Goal: Transaction & Acquisition: Purchase product/service

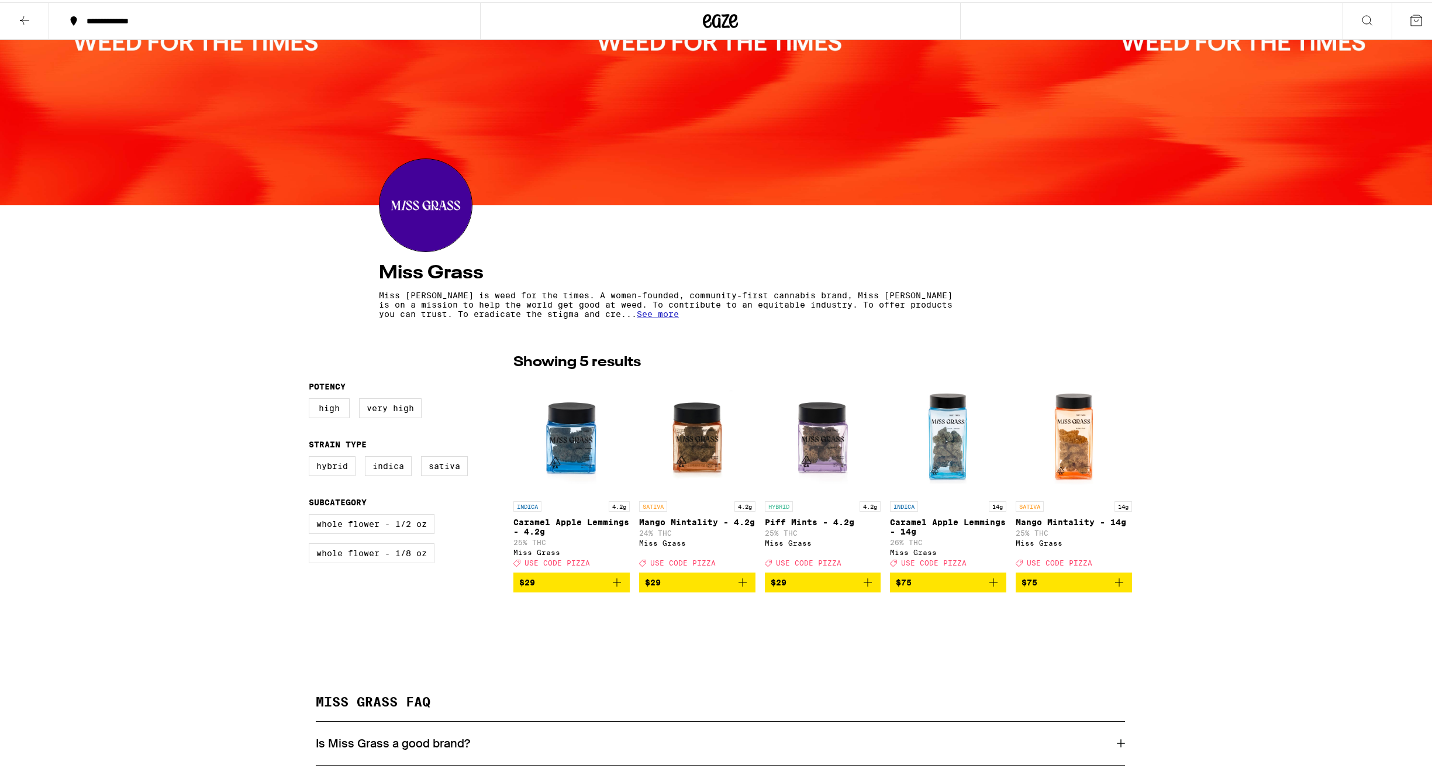
click at [23, 16] on icon at bounding box center [24, 18] width 9 height 8
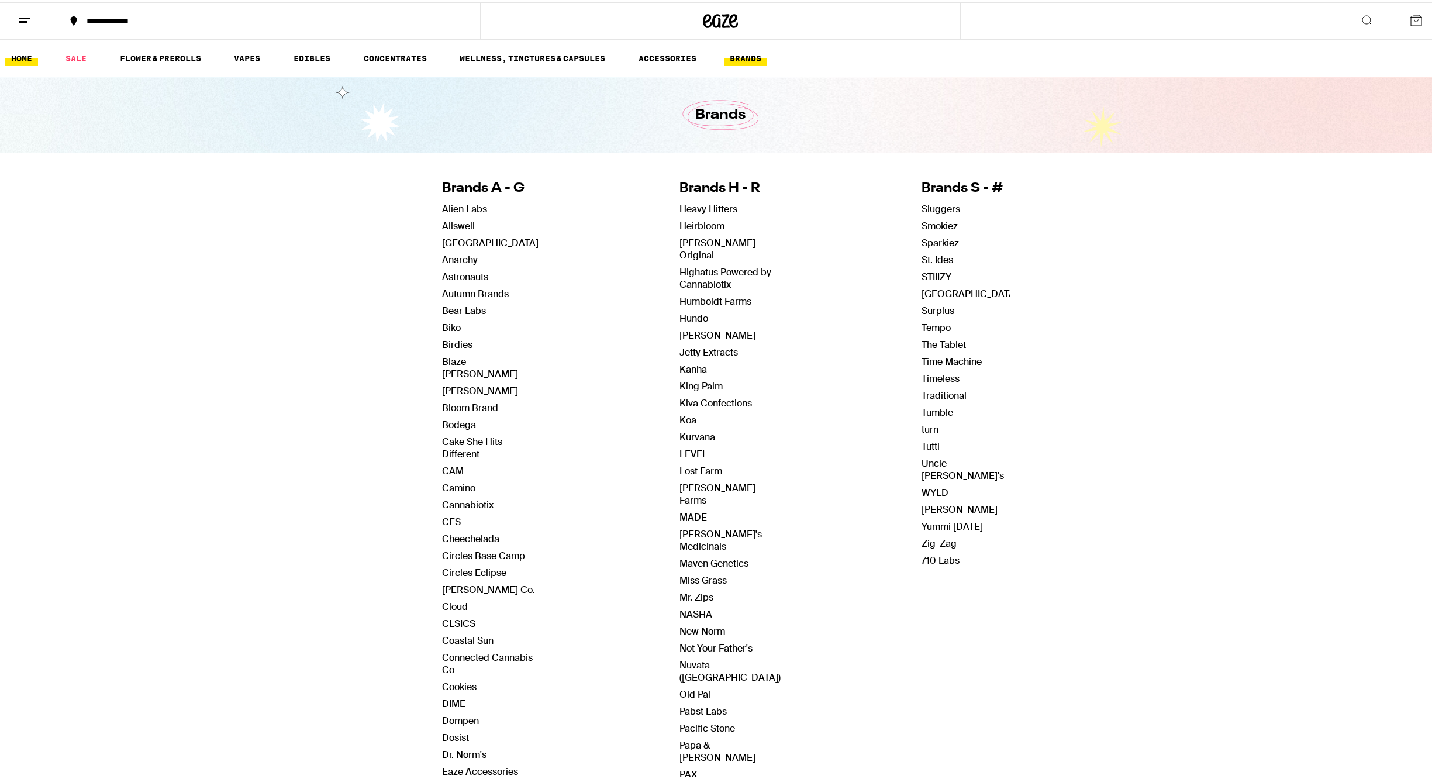
click at [20, 56] on link "HOME" at bounding box center [21, 56] width 33 height 14
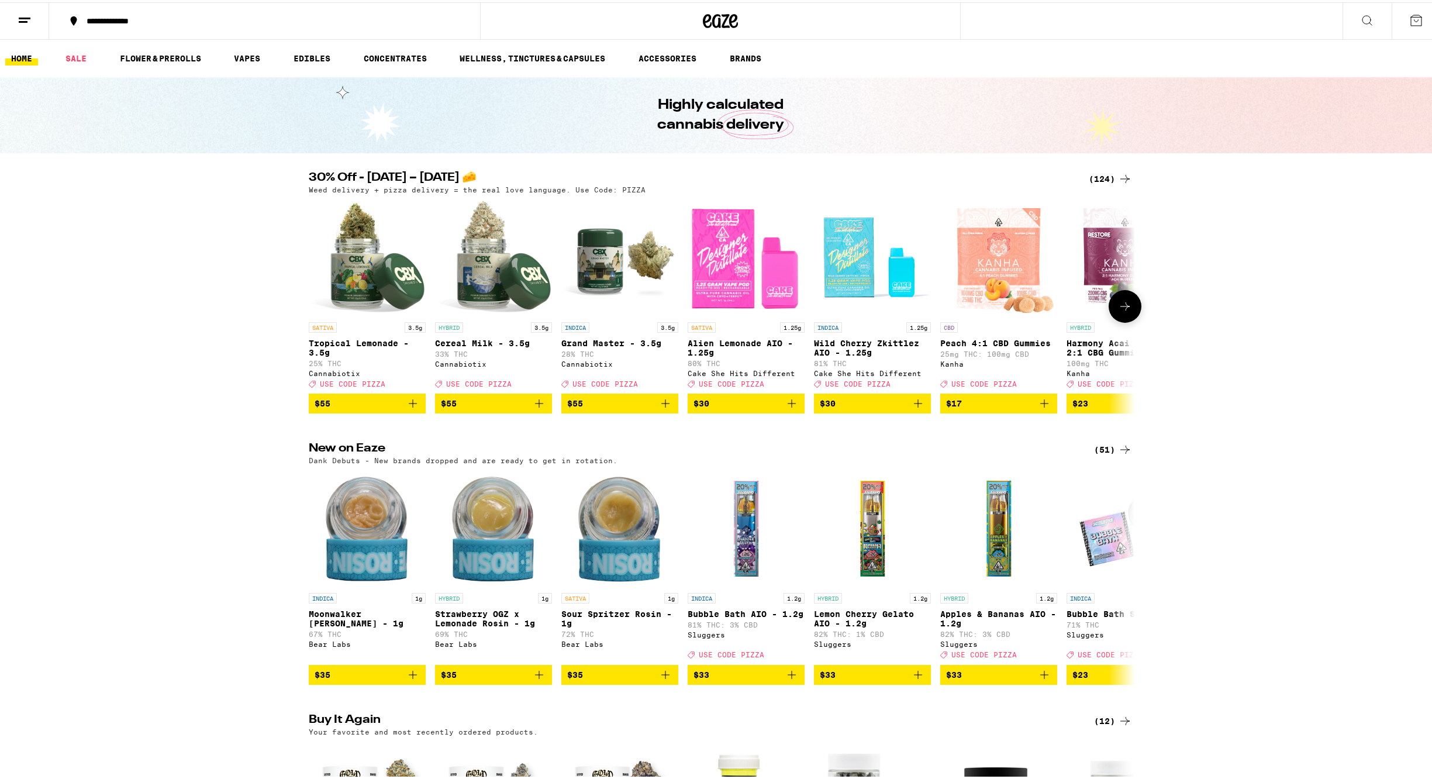
click at [1120, 311] on icon at bounding box center [1125, 304] width 14 height 14
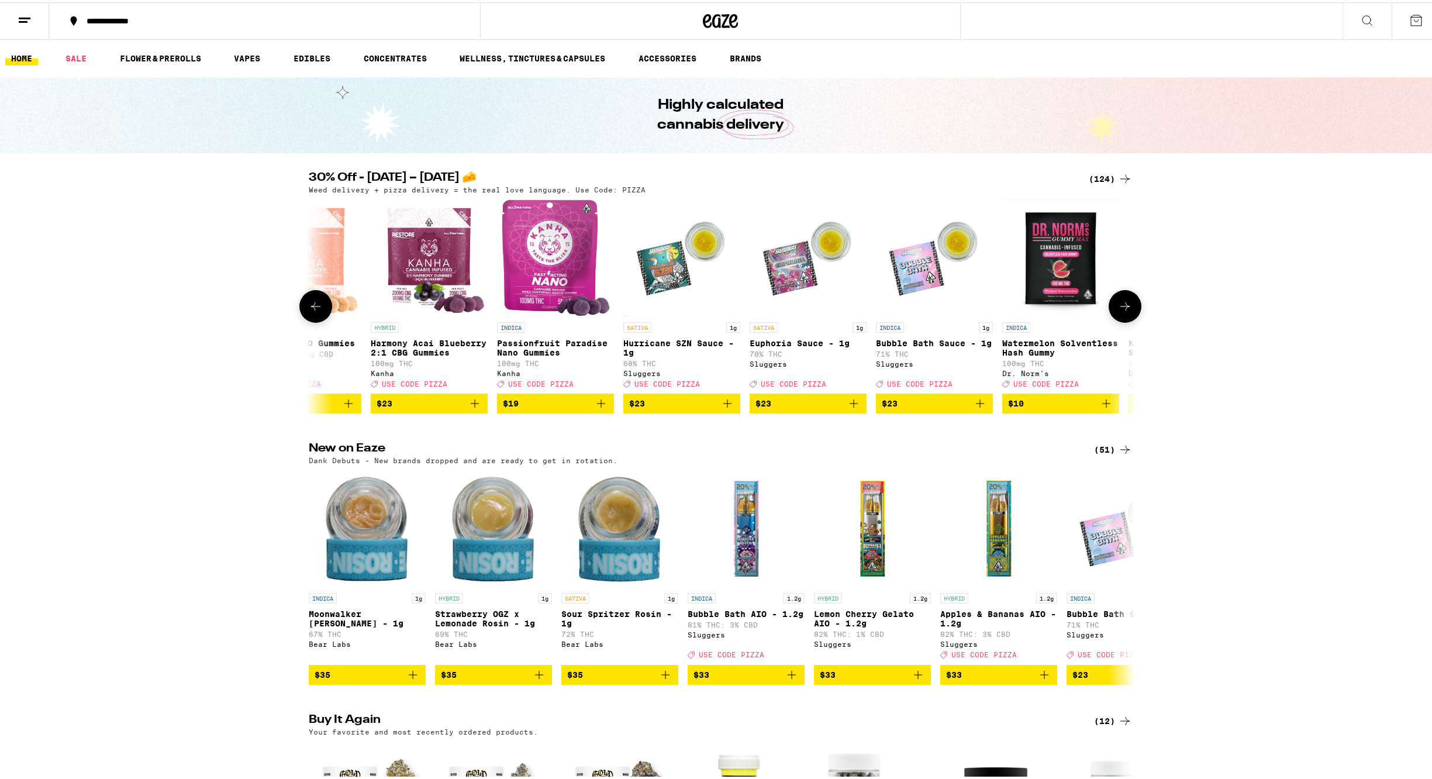
click at [1119, 310] on icon at bounding box center [1125, 304] width 14 height 14
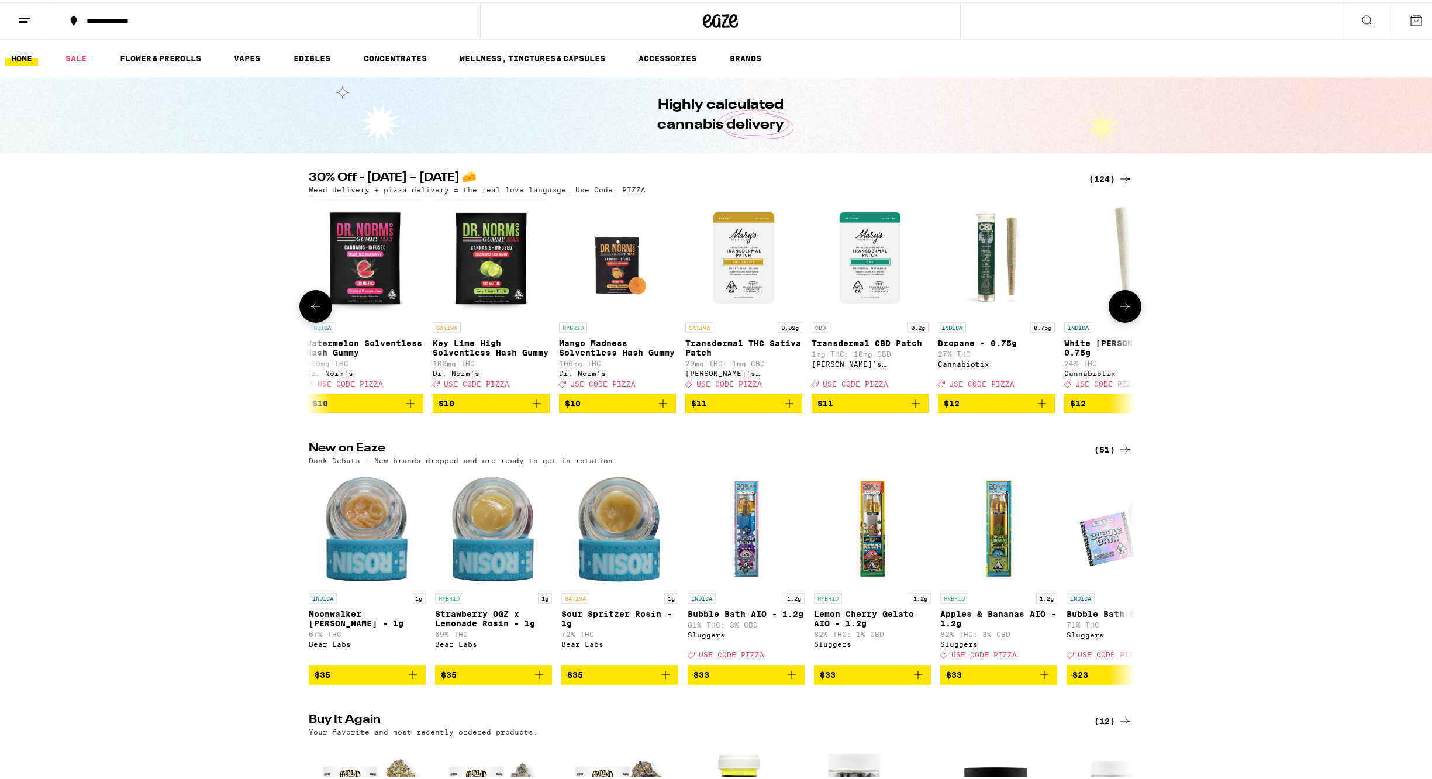
click at [1119, 310] on icon at bounding box center [1125, 304] width 14 height 14
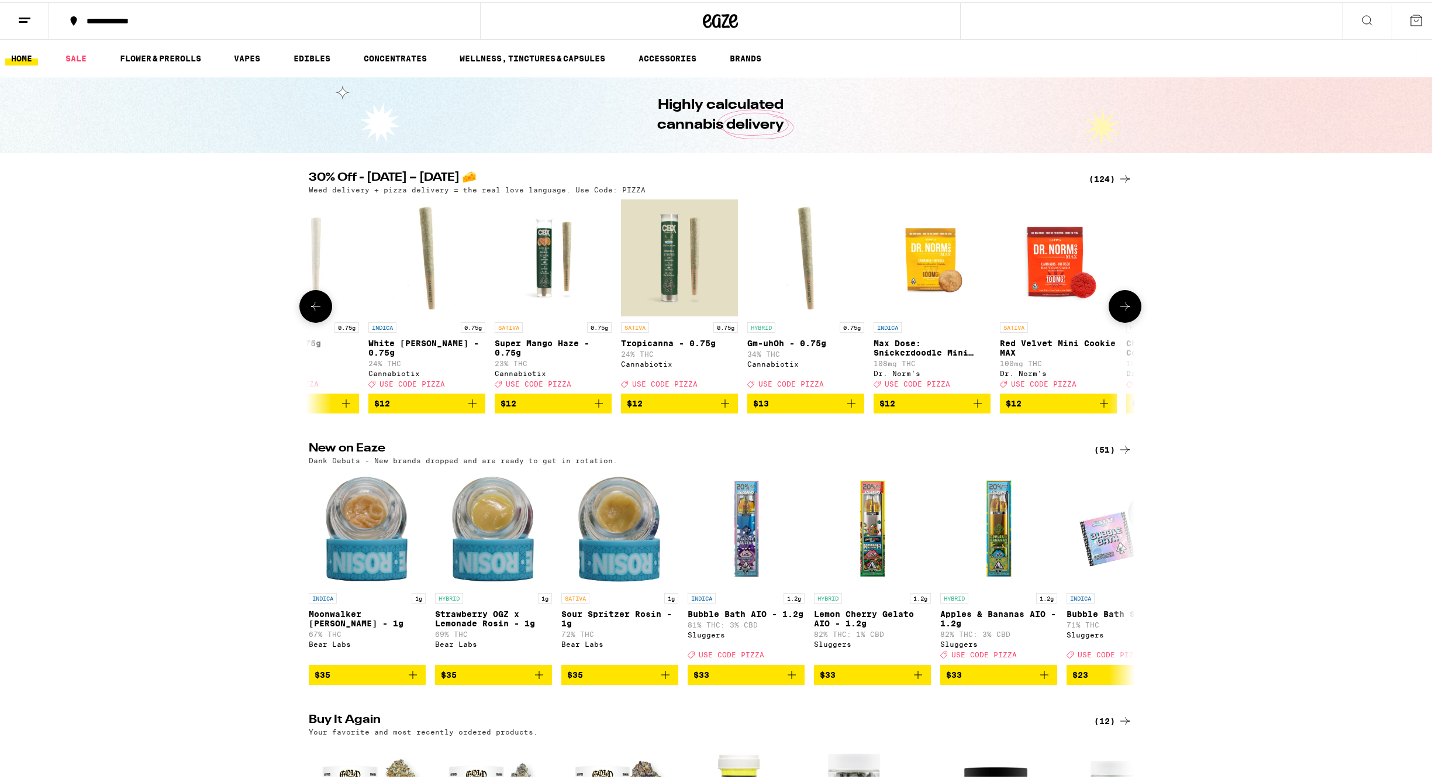
click at [1119, 310] on icon at bounding box center [1125, 304] width 14 height 14
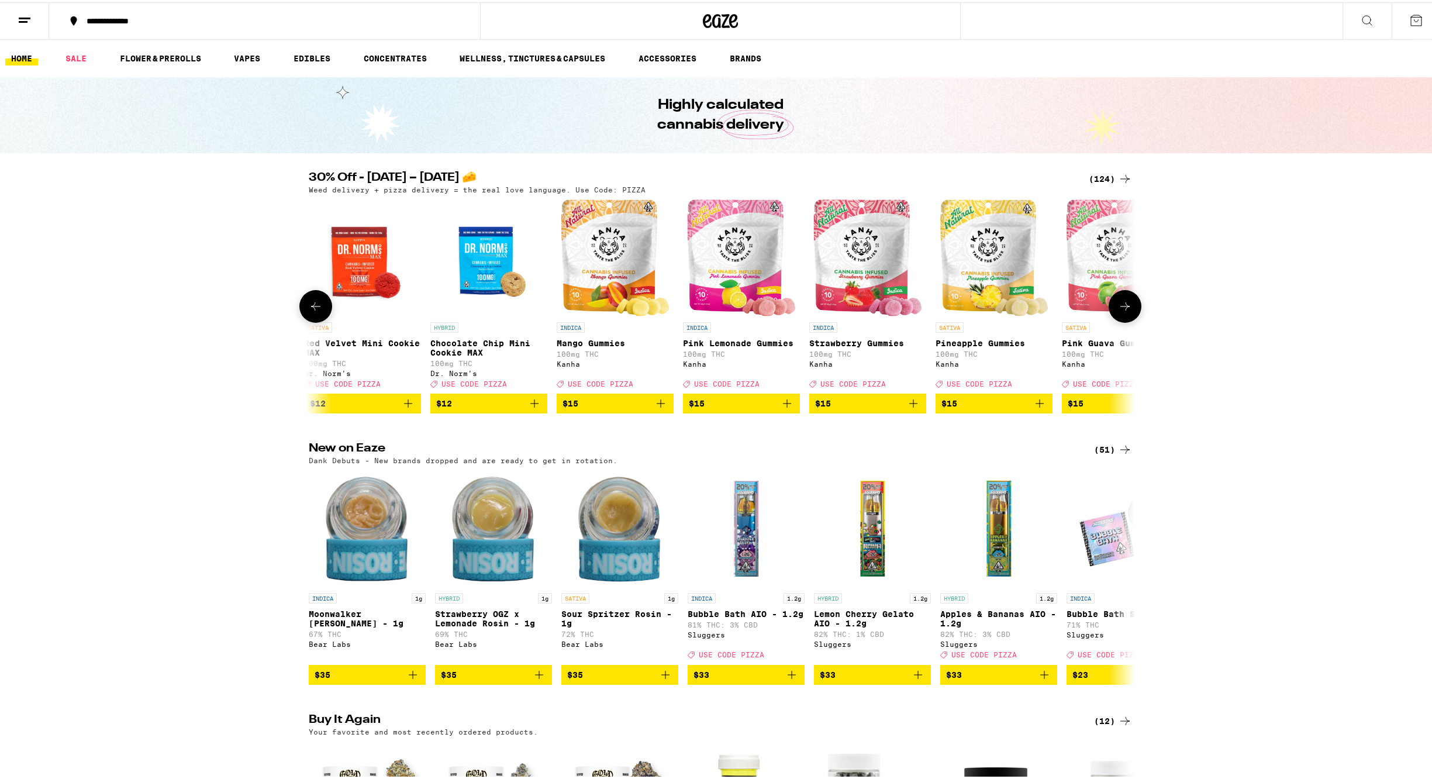
click at [1119, 310] on icon at bounding box center [1125, 304] width 14 height 14
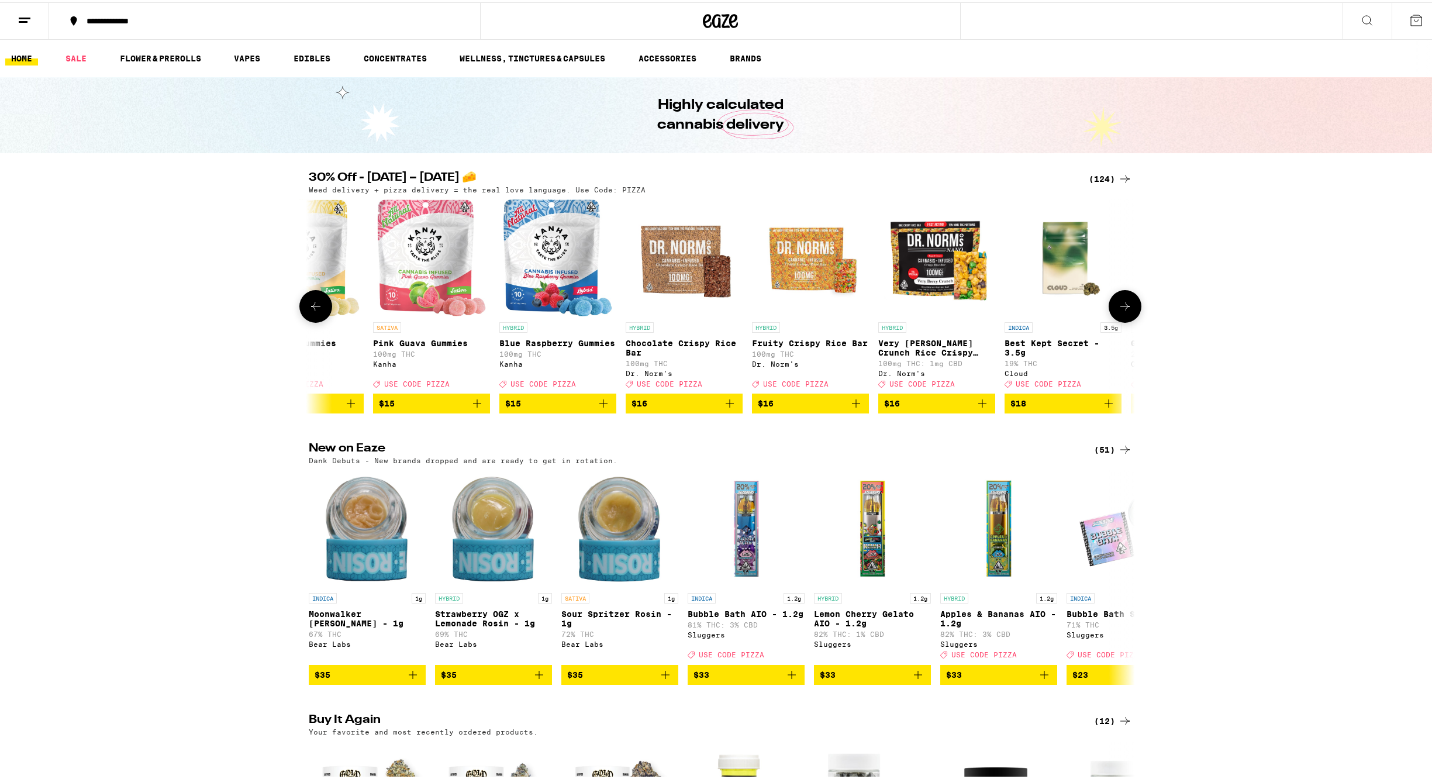
scroll to position [0, 3478]
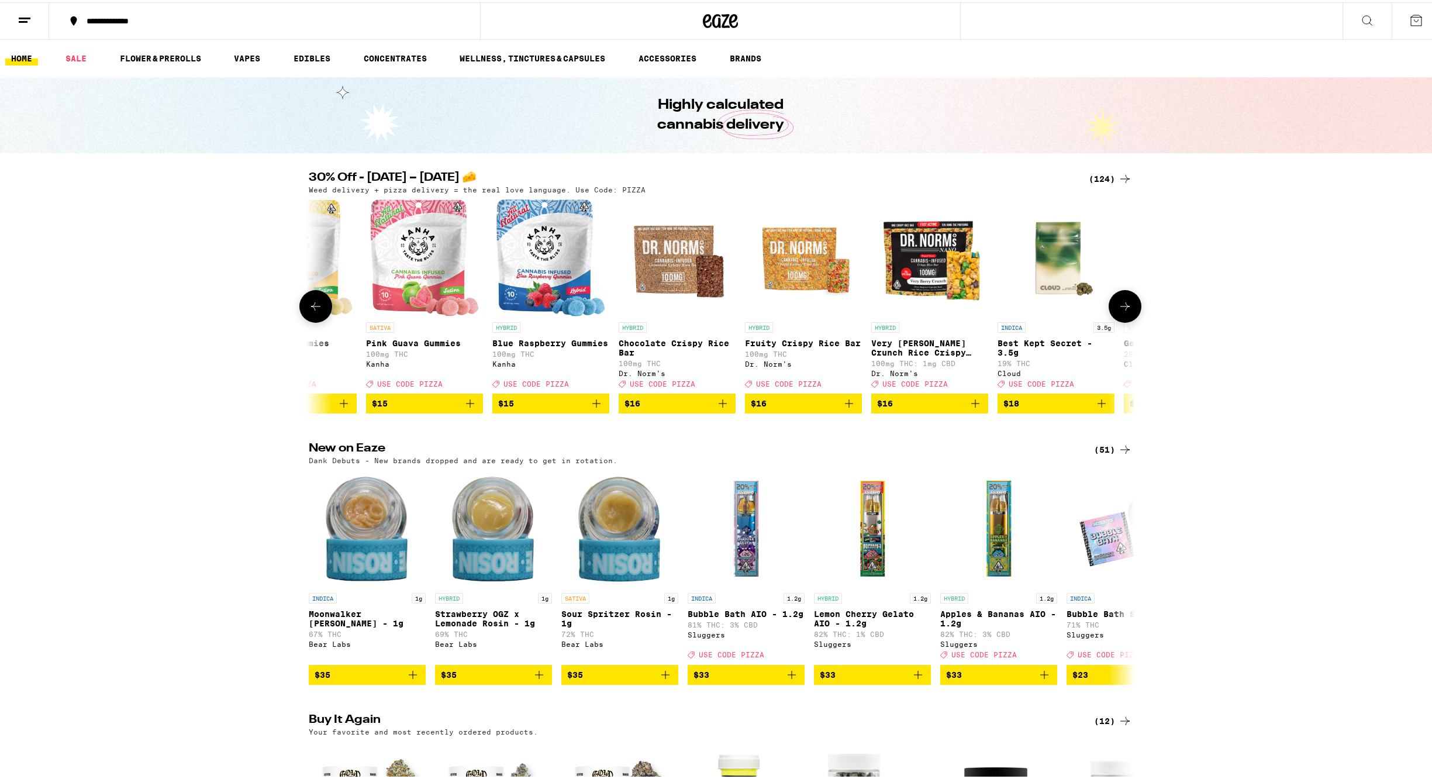
click at [313, 307] on icon at bounding box center [316, 304] width 14 height 14
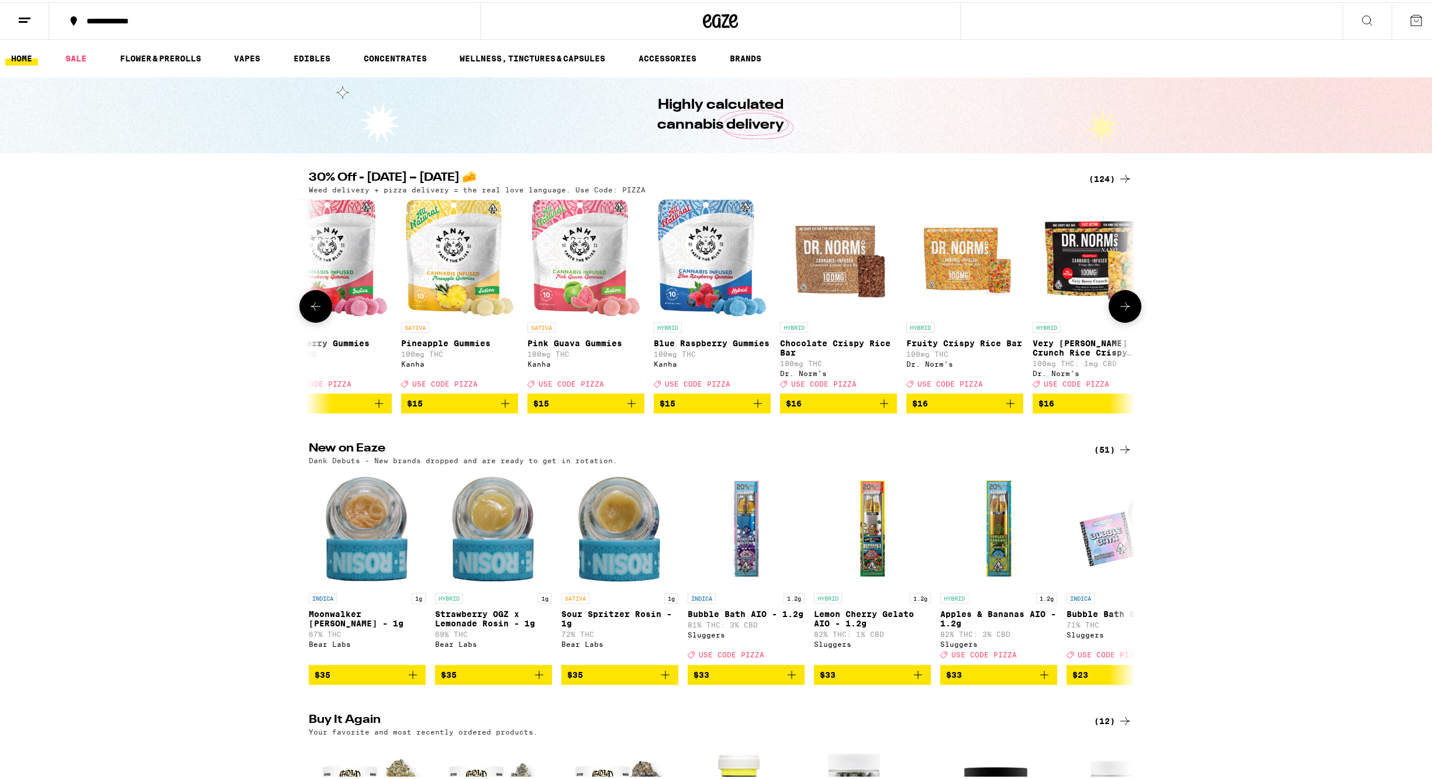
click at [313, 307] on icon at bounding box center [316, 304] width 14 height 14
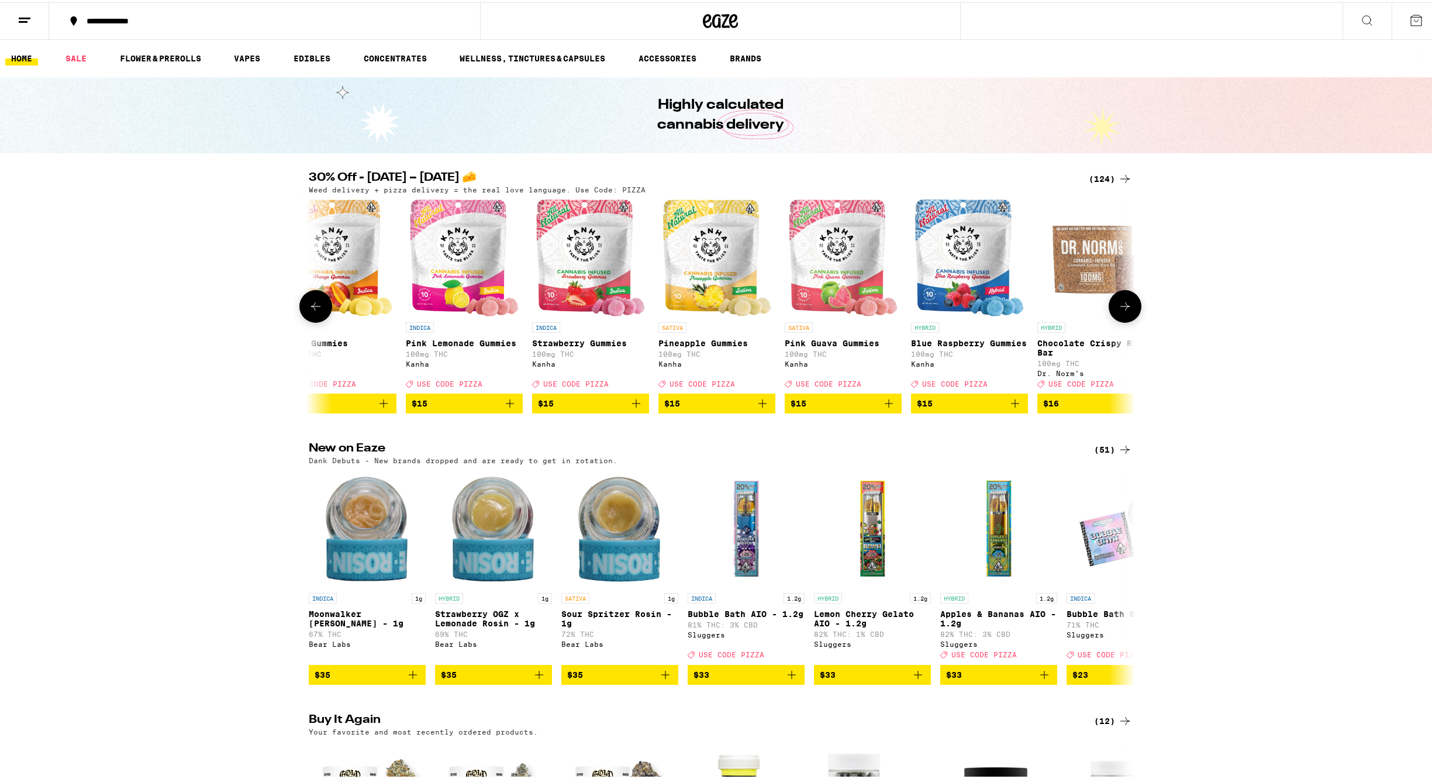
click at [314, 307] on icon at bounding box center [316, 304] width 14 height 14
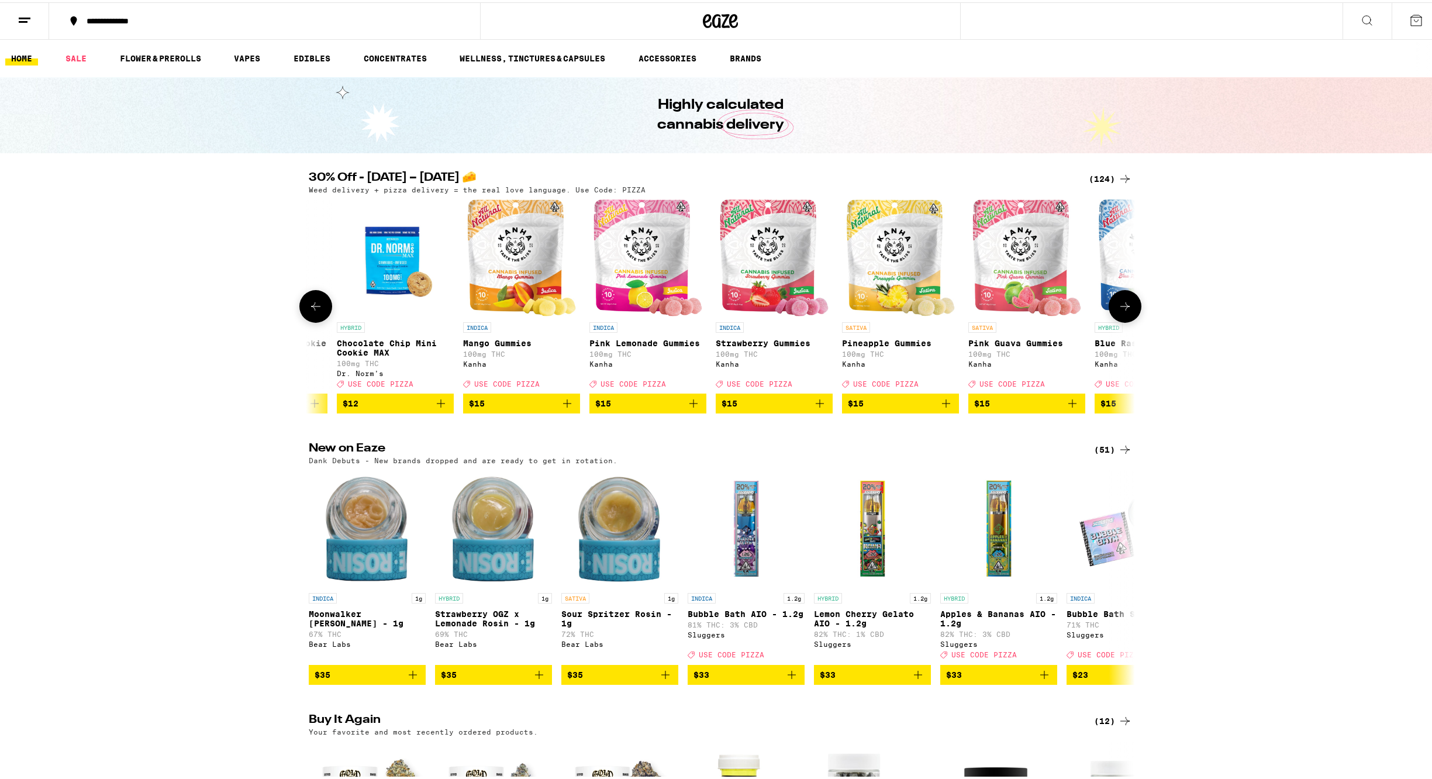
click at [314, 307] on icon at bounding box center [316, 304] width 14 height 14
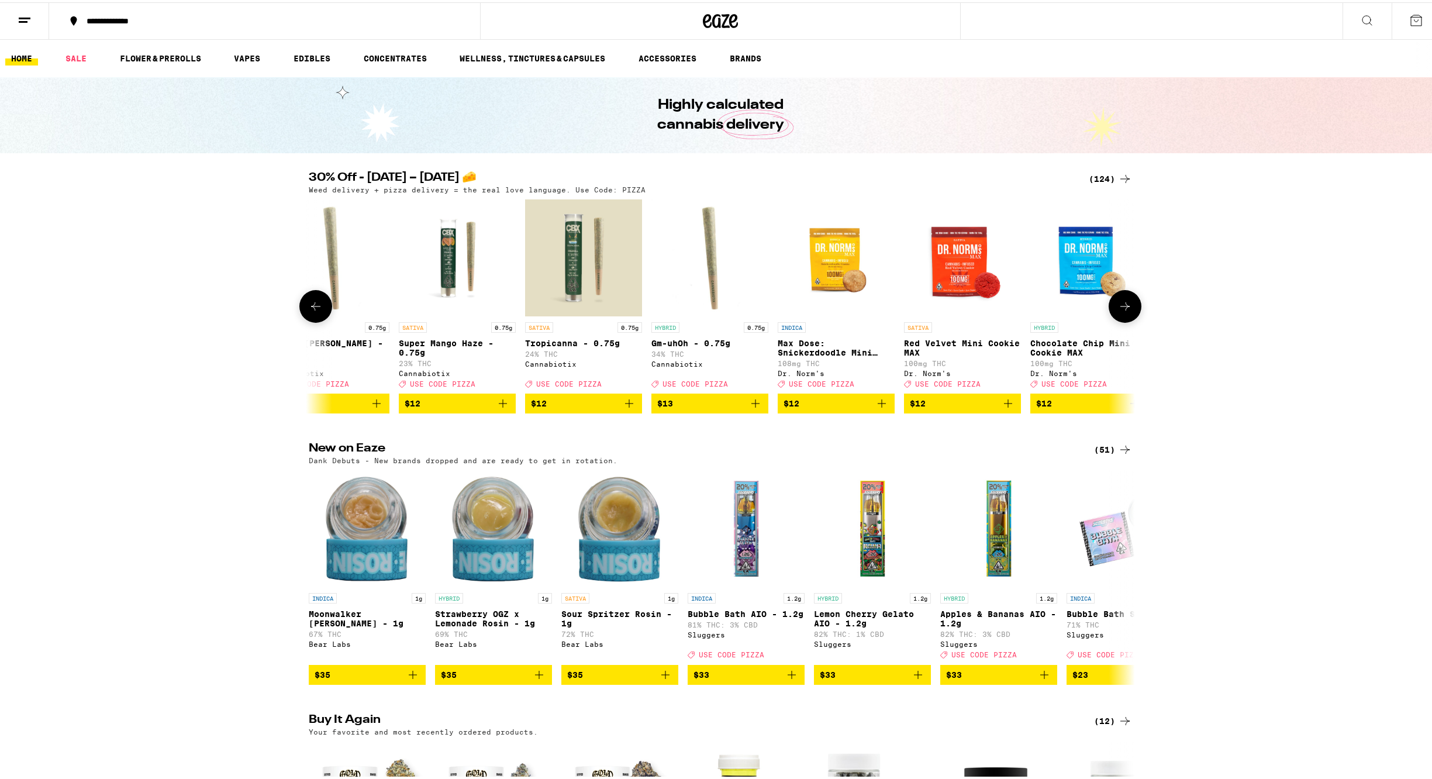
click at [315, 308] on icon at bounding box center [316, 304] width 14 height 14
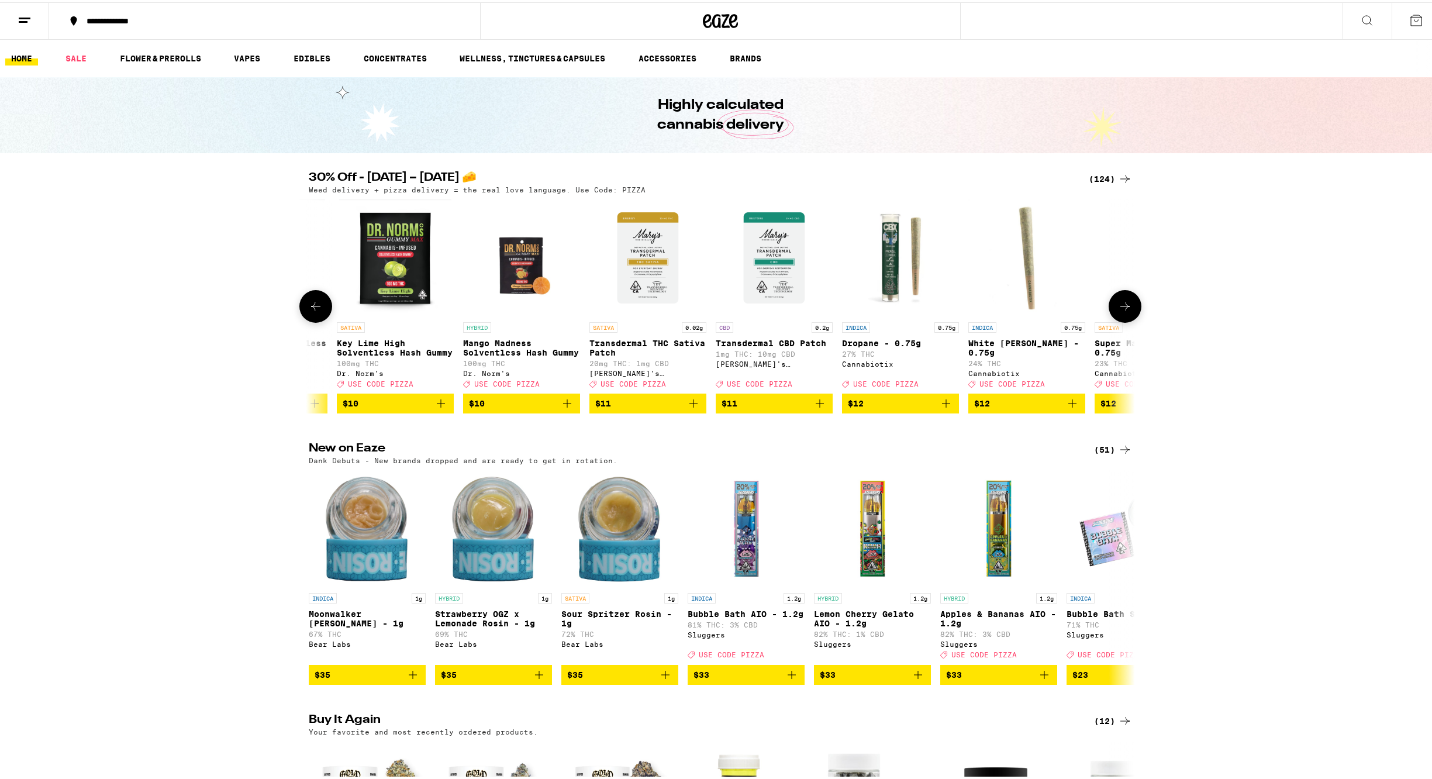
click at [315, 308] on icon at bounding box center [316, 304] width 14 height 14
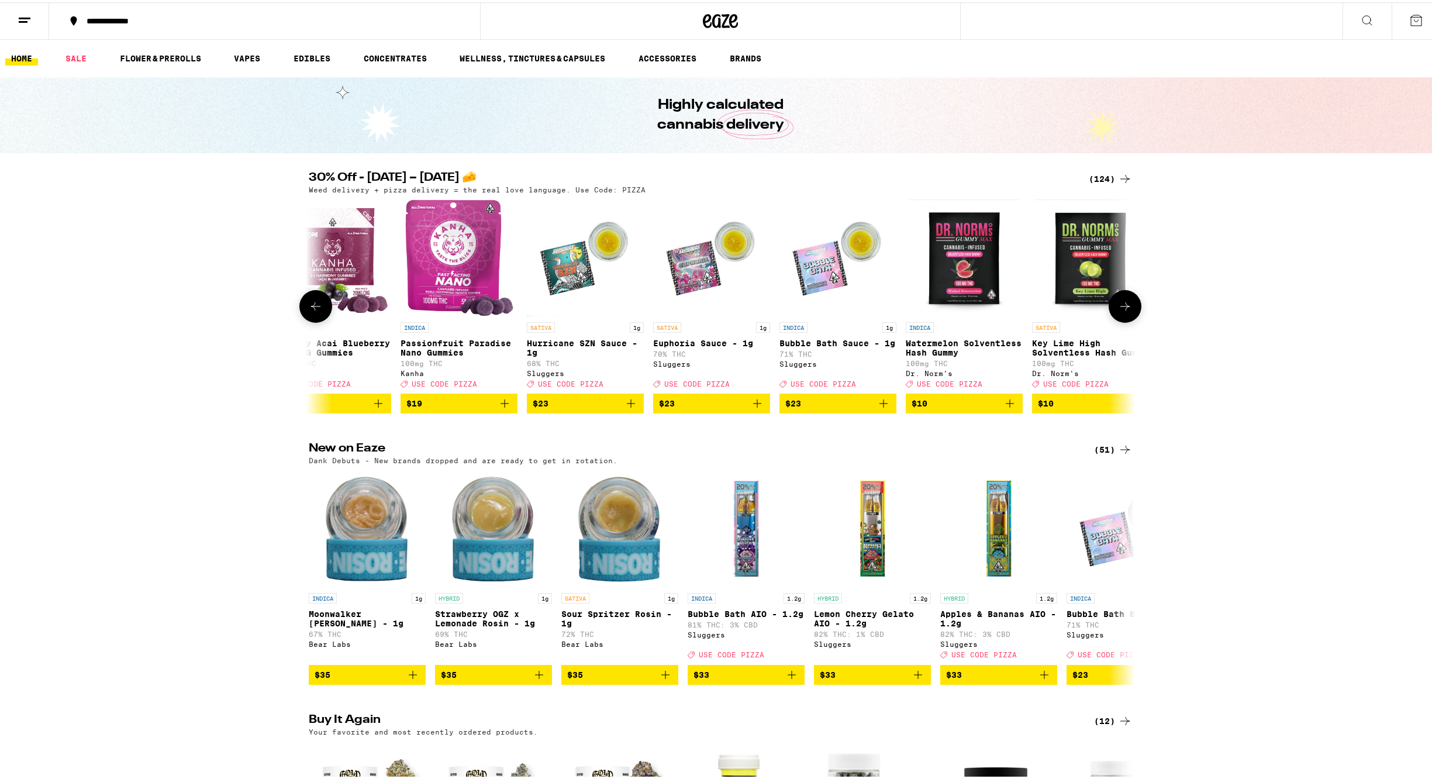
click at [315, 308] on icon at bounding box center [316, 304] width 14 height 14
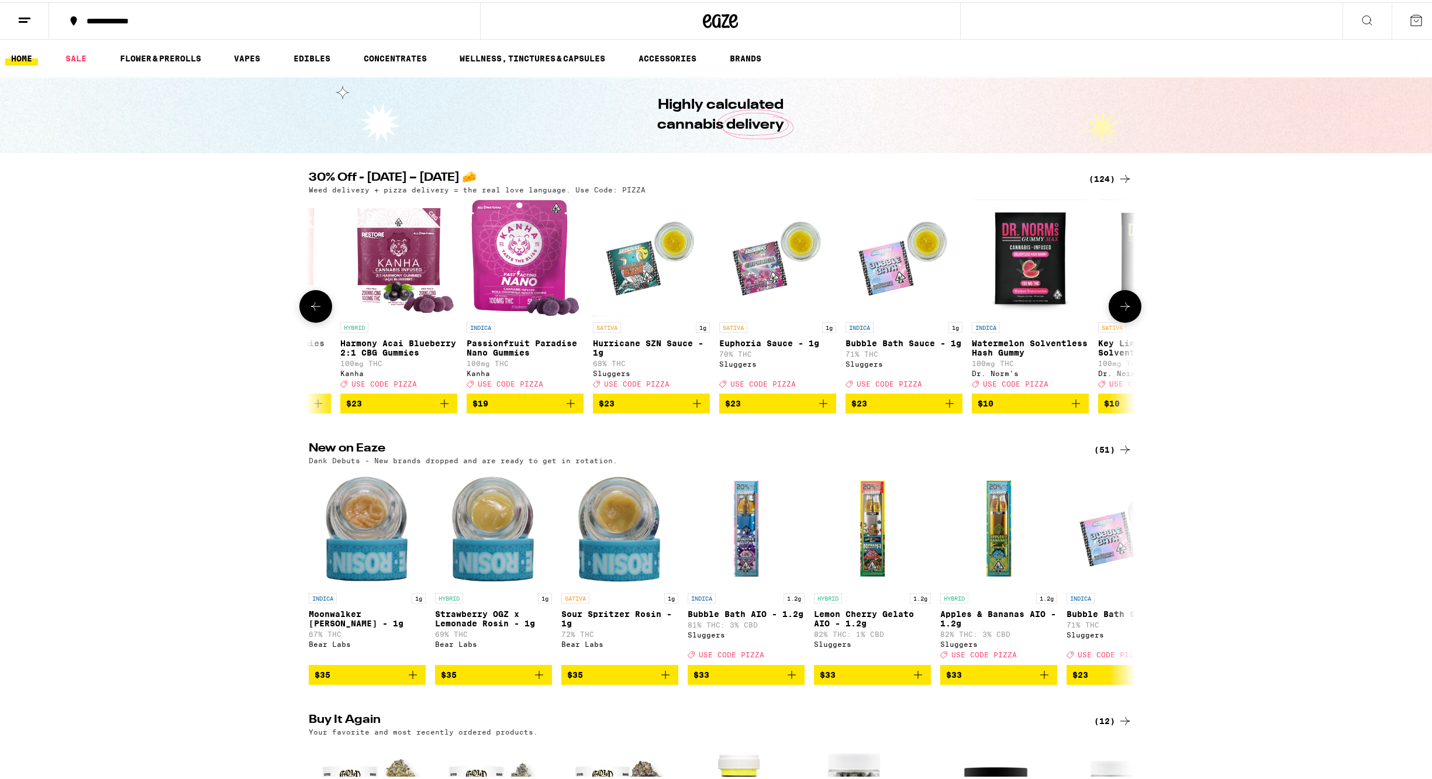
click at [315, 308] on icon at bounding box center [316, 304] width 14 height 14
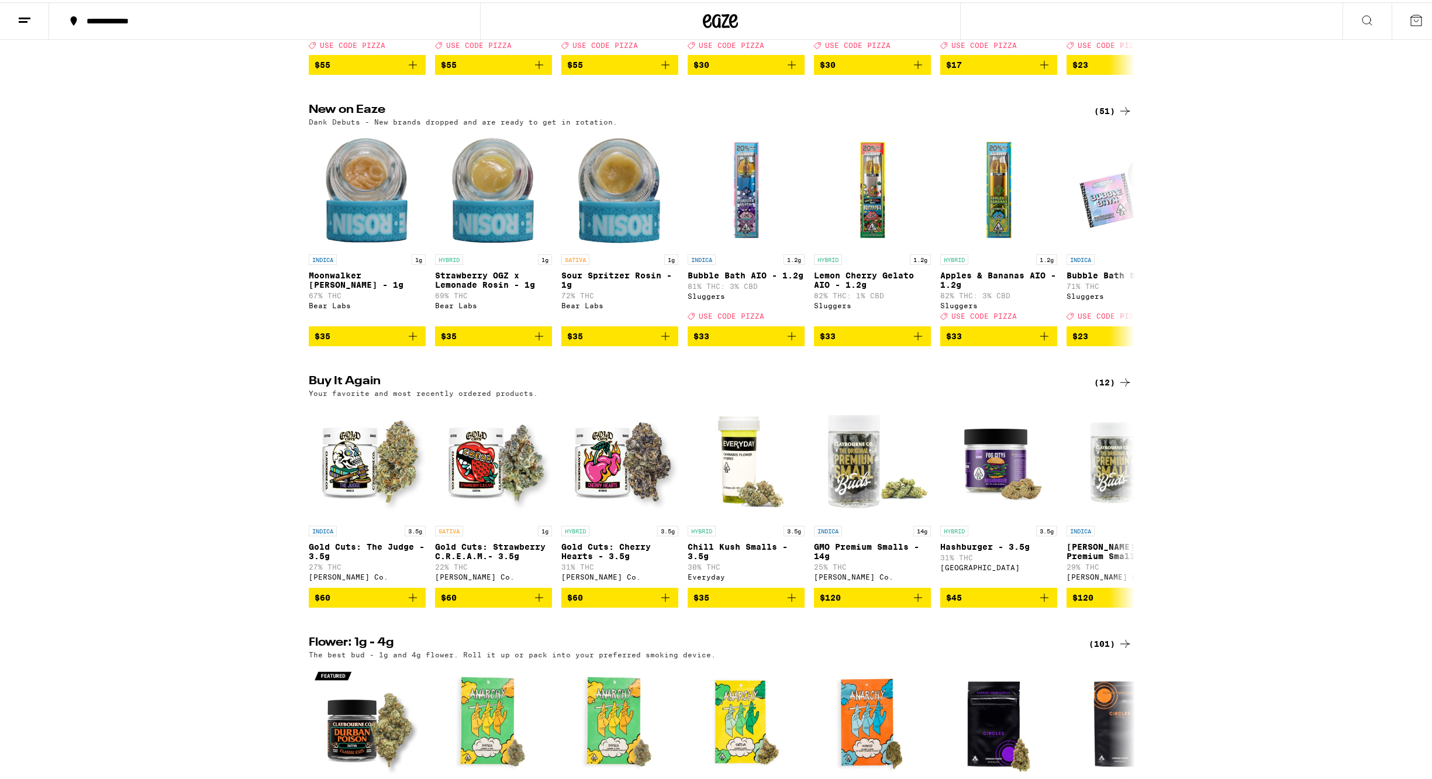
scroll to position [337, 0]
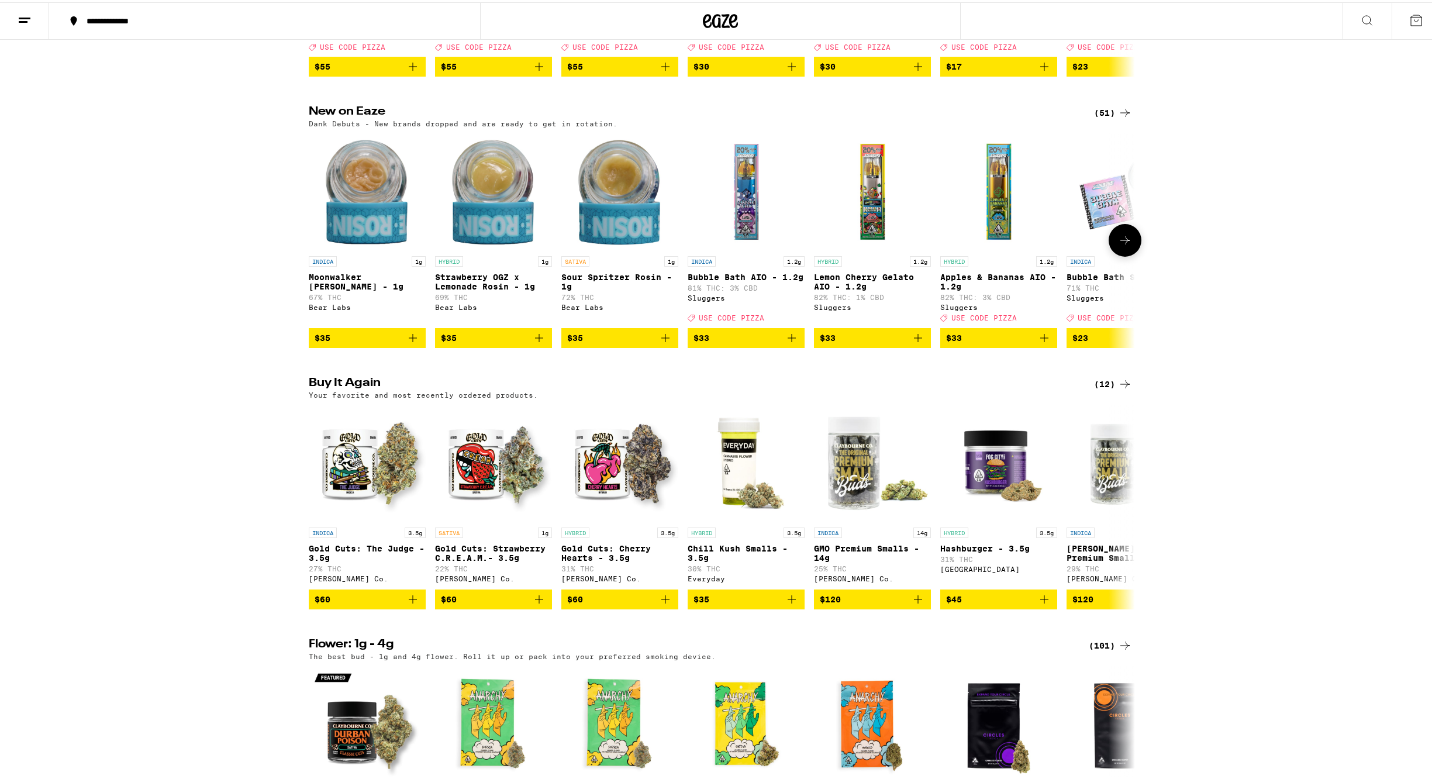
click at [1124, 254] on button at bounding box center [1124, 238] width 33 height 33
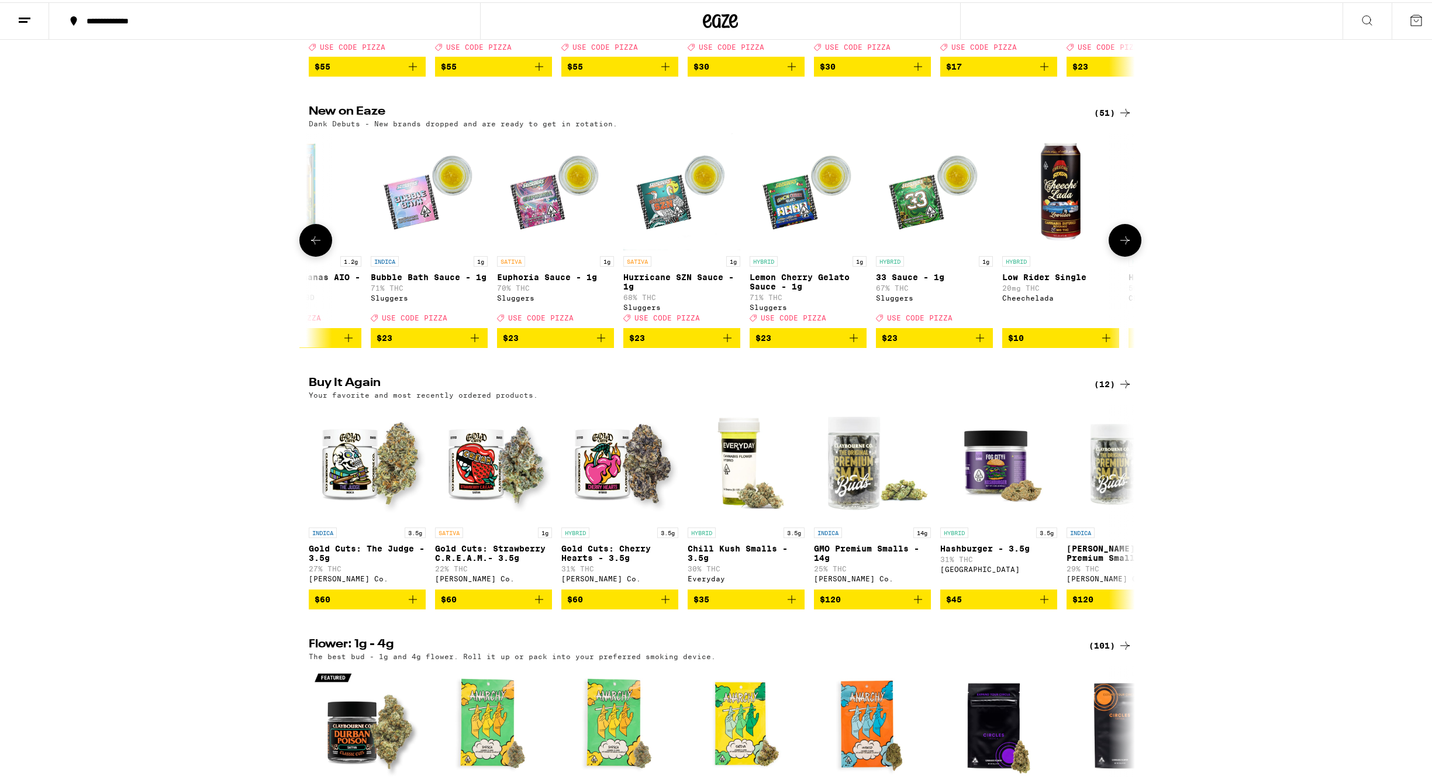
click at [1123, 254] on button at bounding box center [1124, 238] width 33 height 33
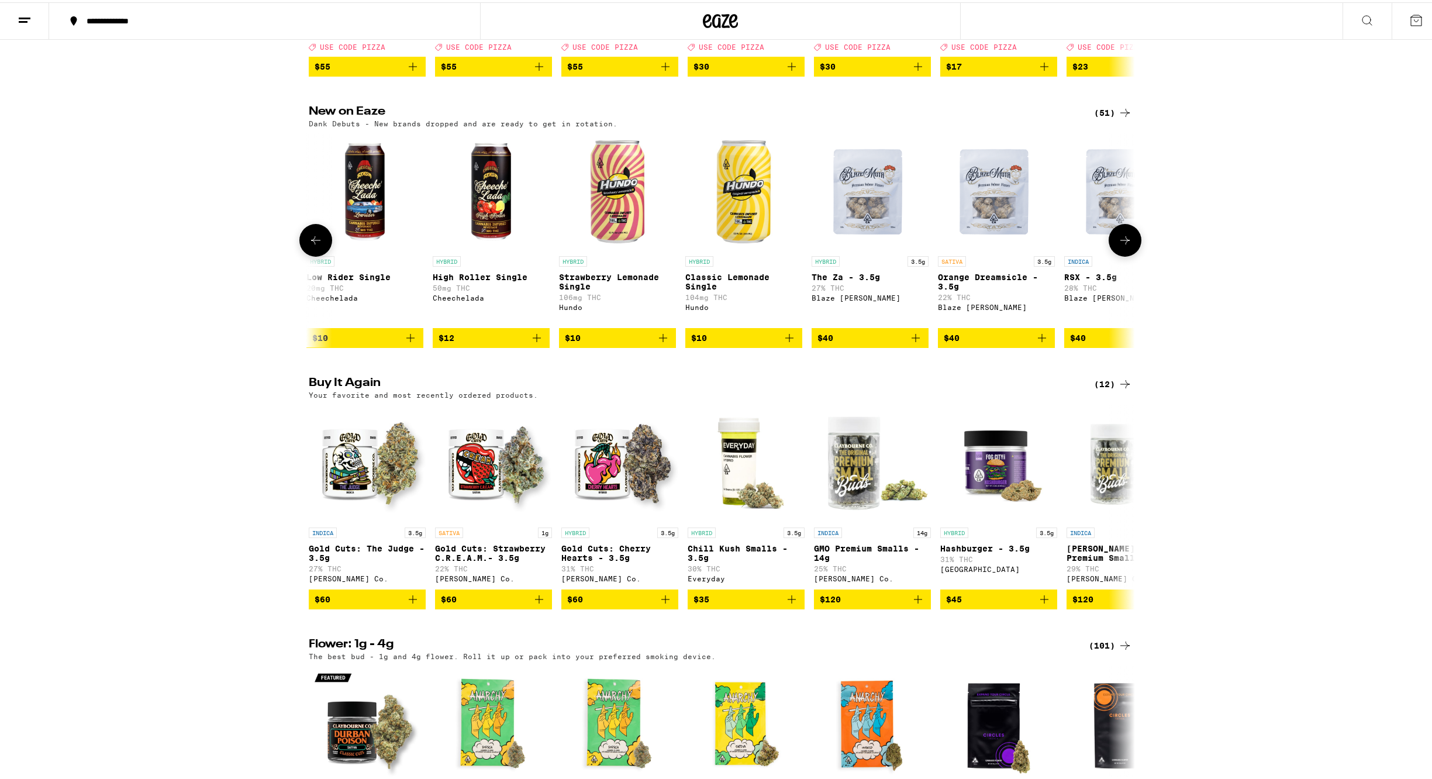
click at [1123, 254] on button at bounding box center [1124, 238] width 33 height 33
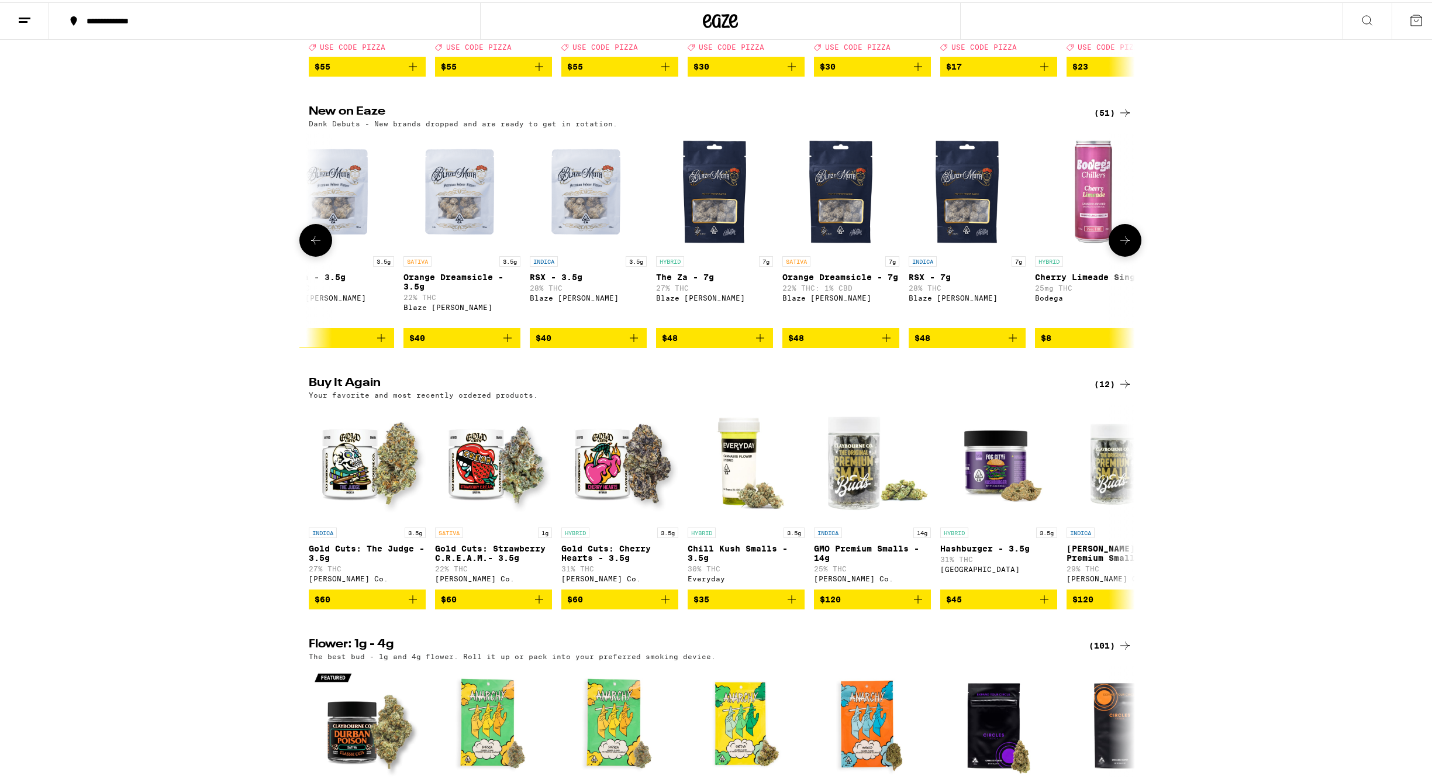
scroll to position [0, 2087]
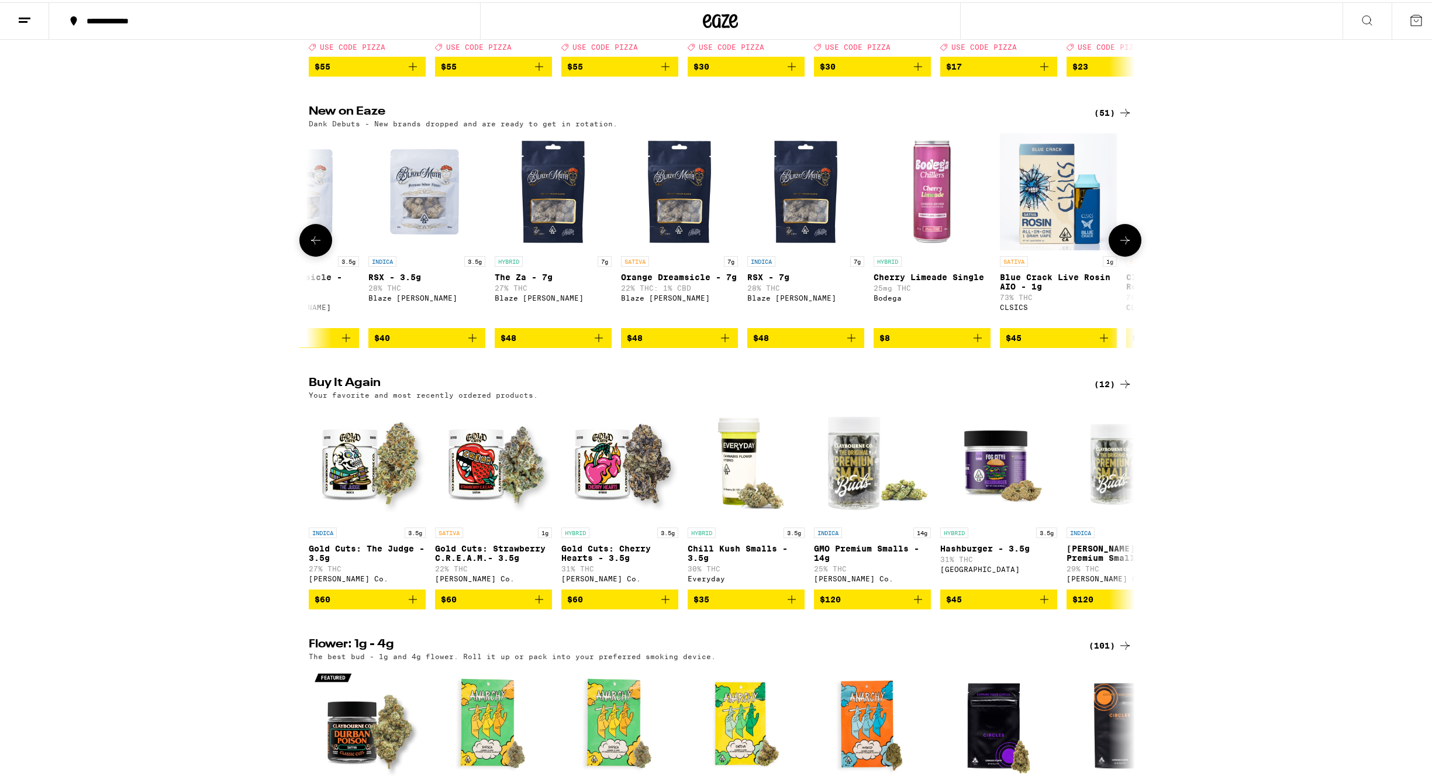
click at [1123, 254] on button at bounding box center [1124, 238] width 33 height 33
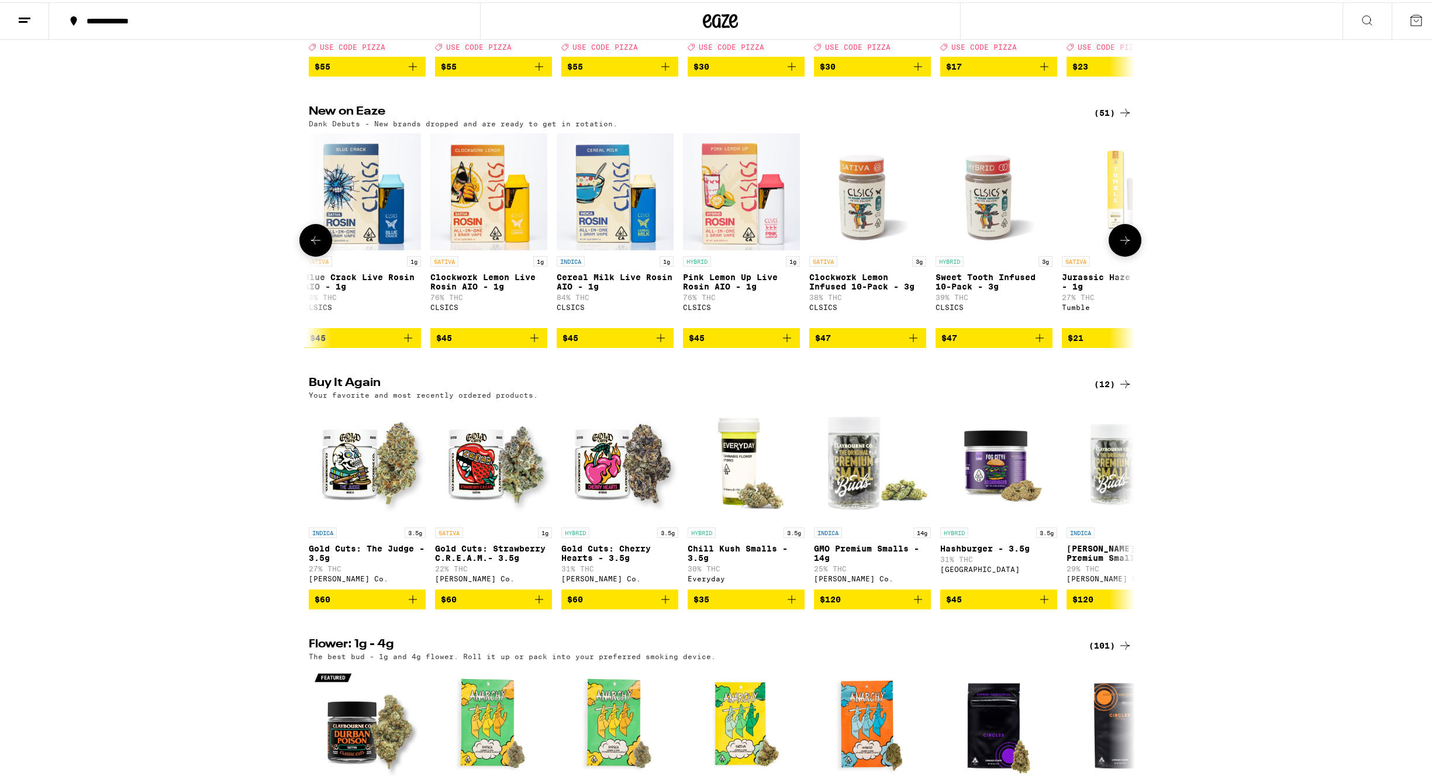
click at [1127, 254] on button at bounding box center [1124, 238] width 33 height 33
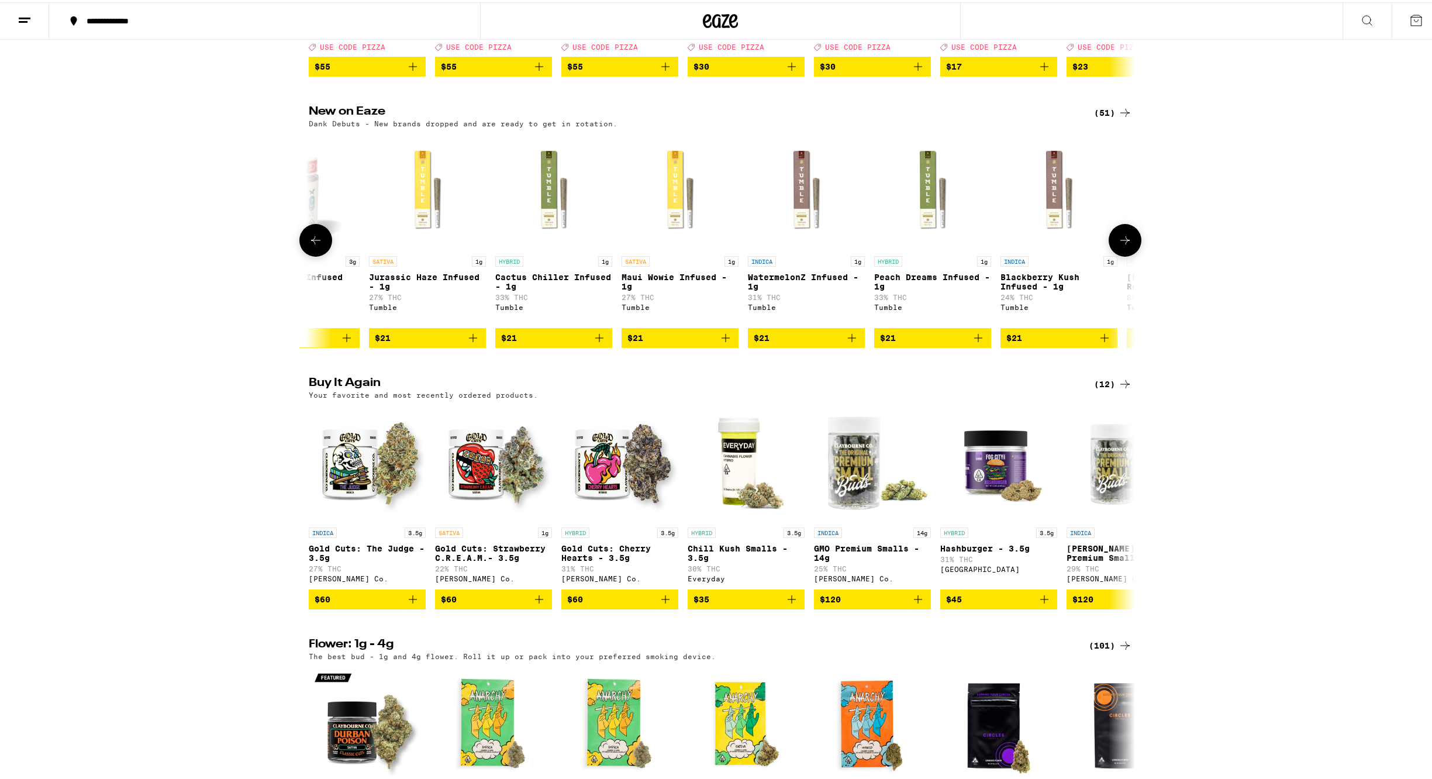
scroll to position [0, 3478]
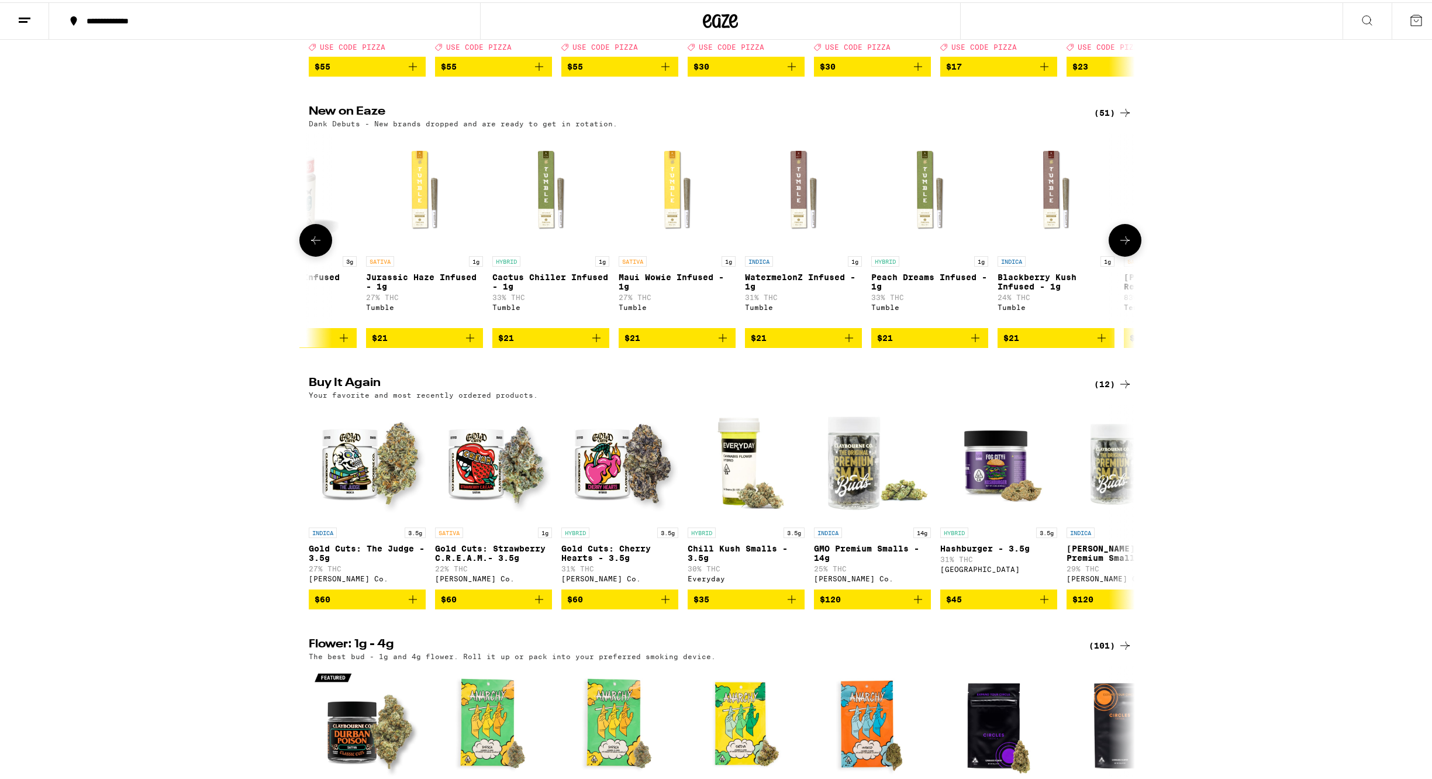
click at [311, 242] on icon at bounding box center [315, 238] width 9 height 8
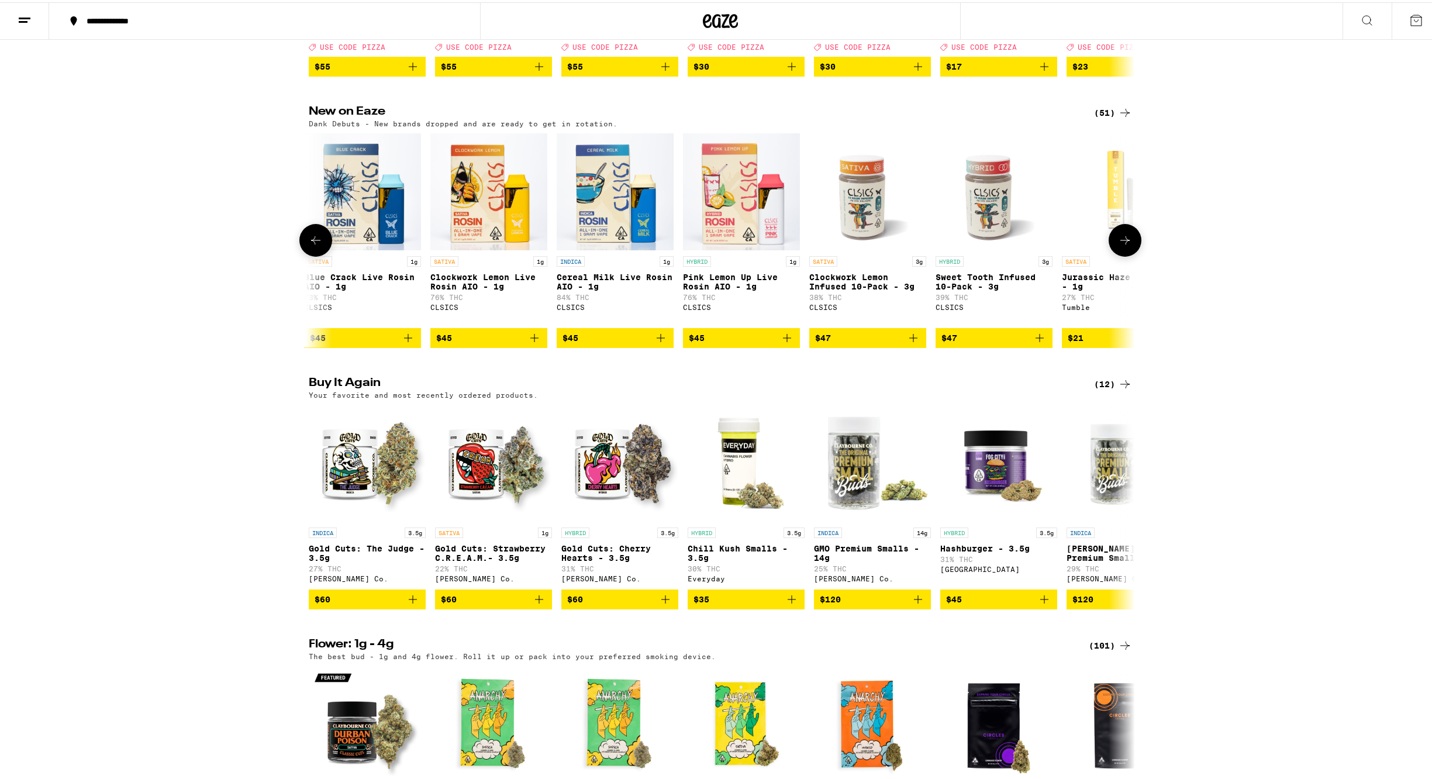
click at [313, 245] on icon at bounding box center [316, 238] width 14 height 14
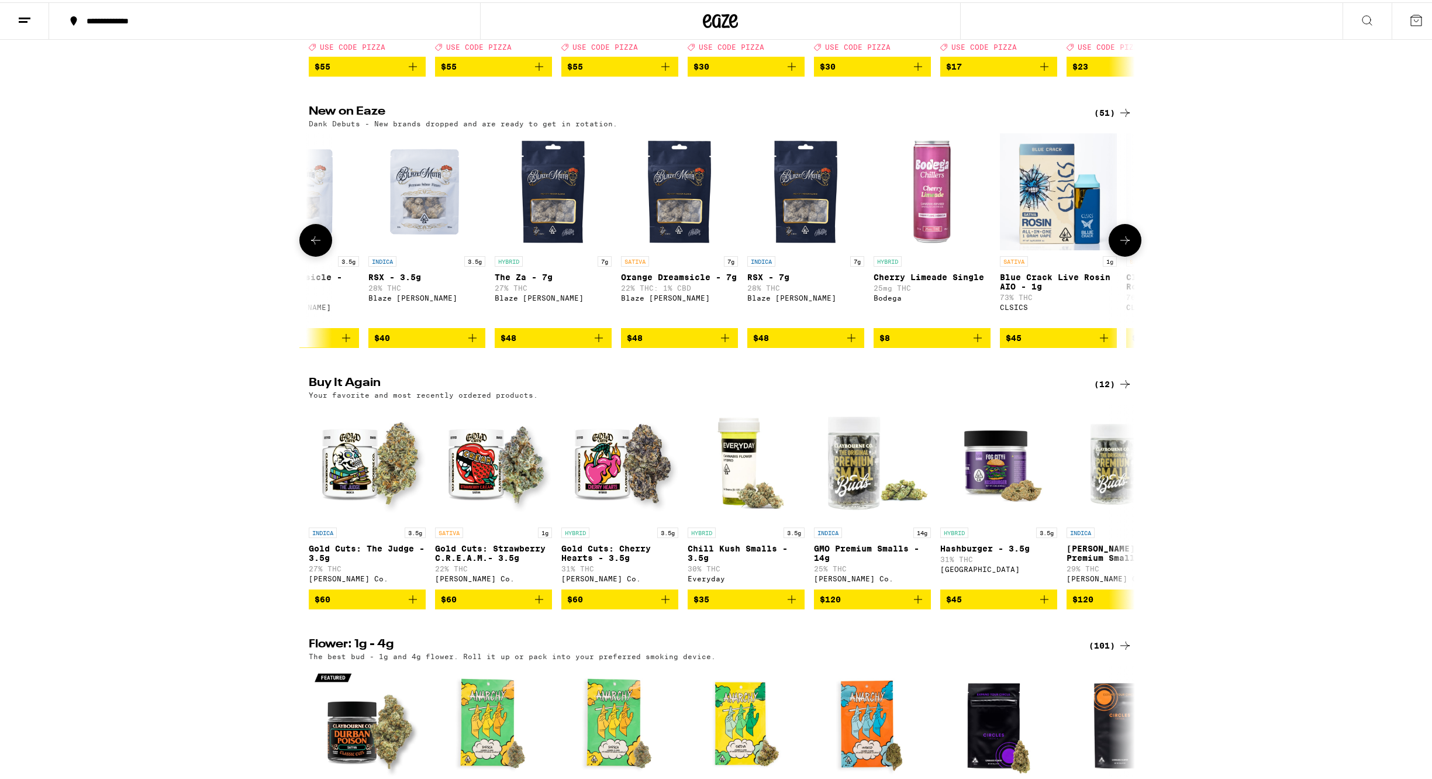
click at [311, 245] on icon at bounding box center [316, 238] width 14 height 14
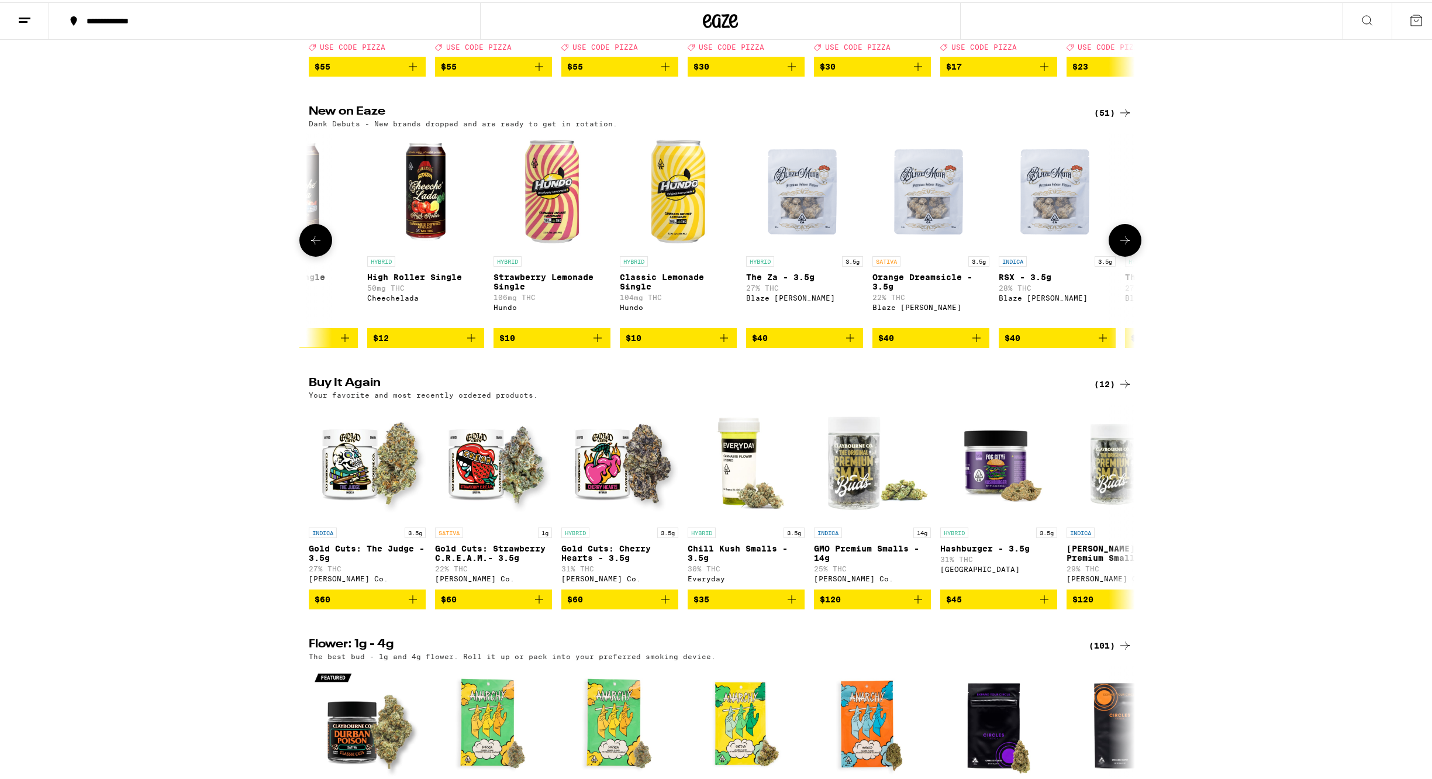
scroll to position [0, 1391]
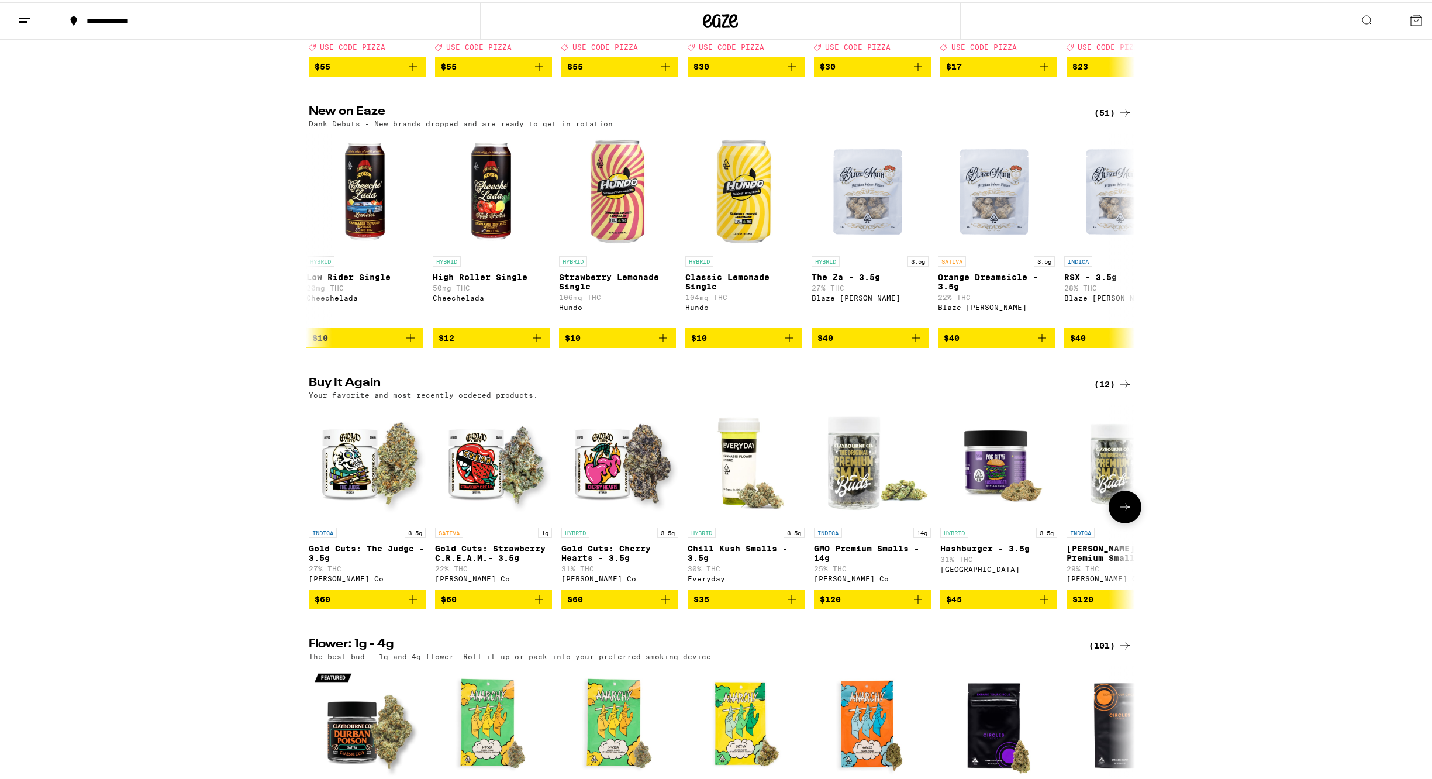
click at [1126, 511] on icon at bounding box center [1125, 504] width 14 height 14
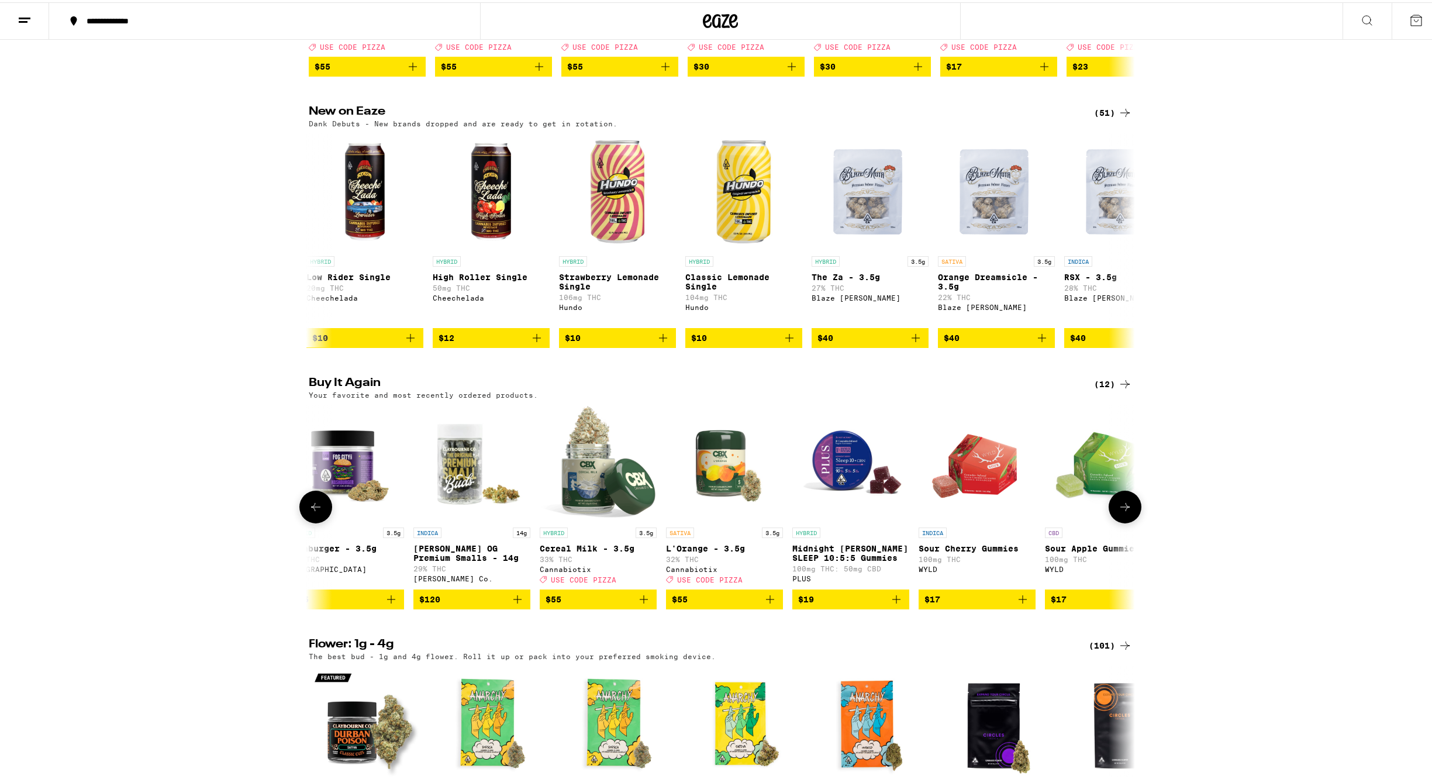
scroll to position [0, 692]
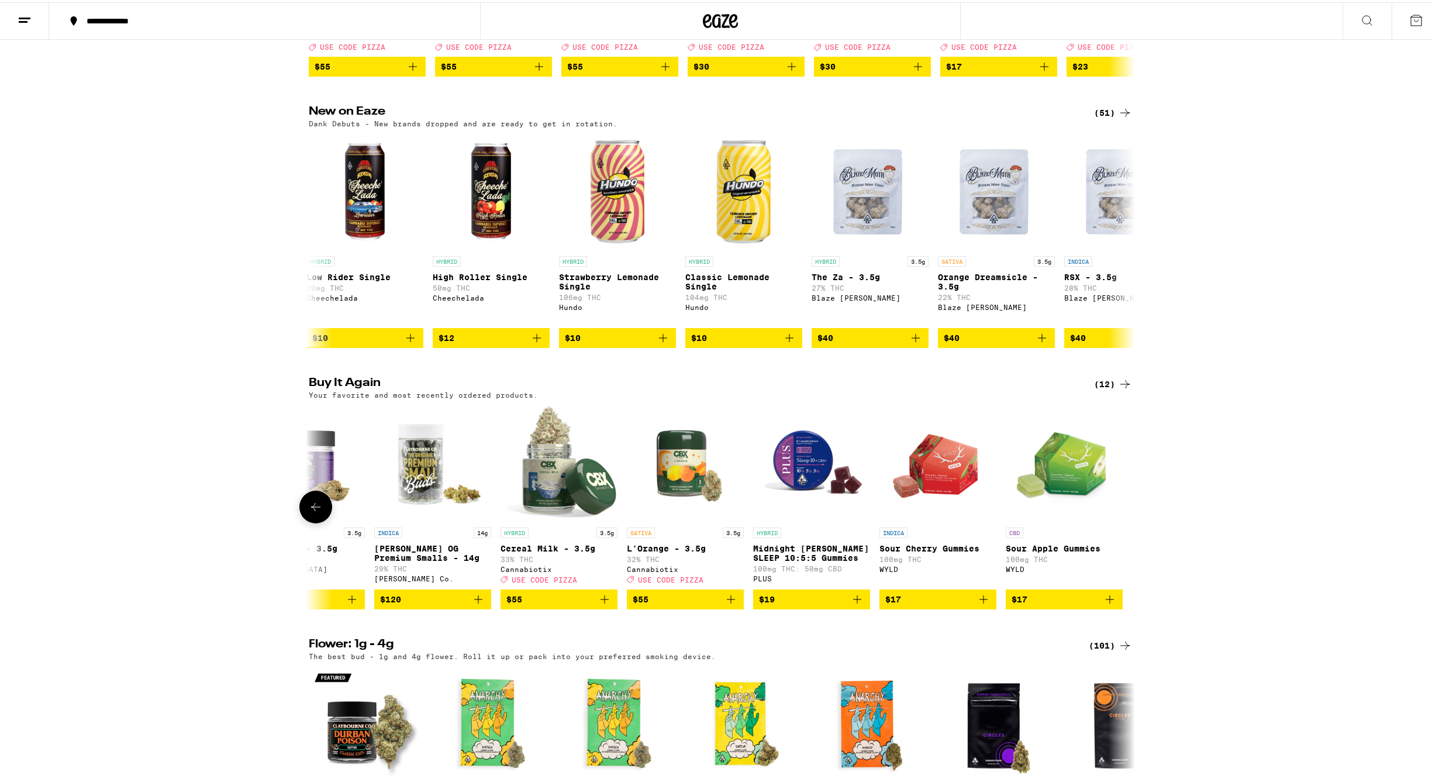
click at [309, 511] on icon at bounding box center [316, 504] width 14 height 14
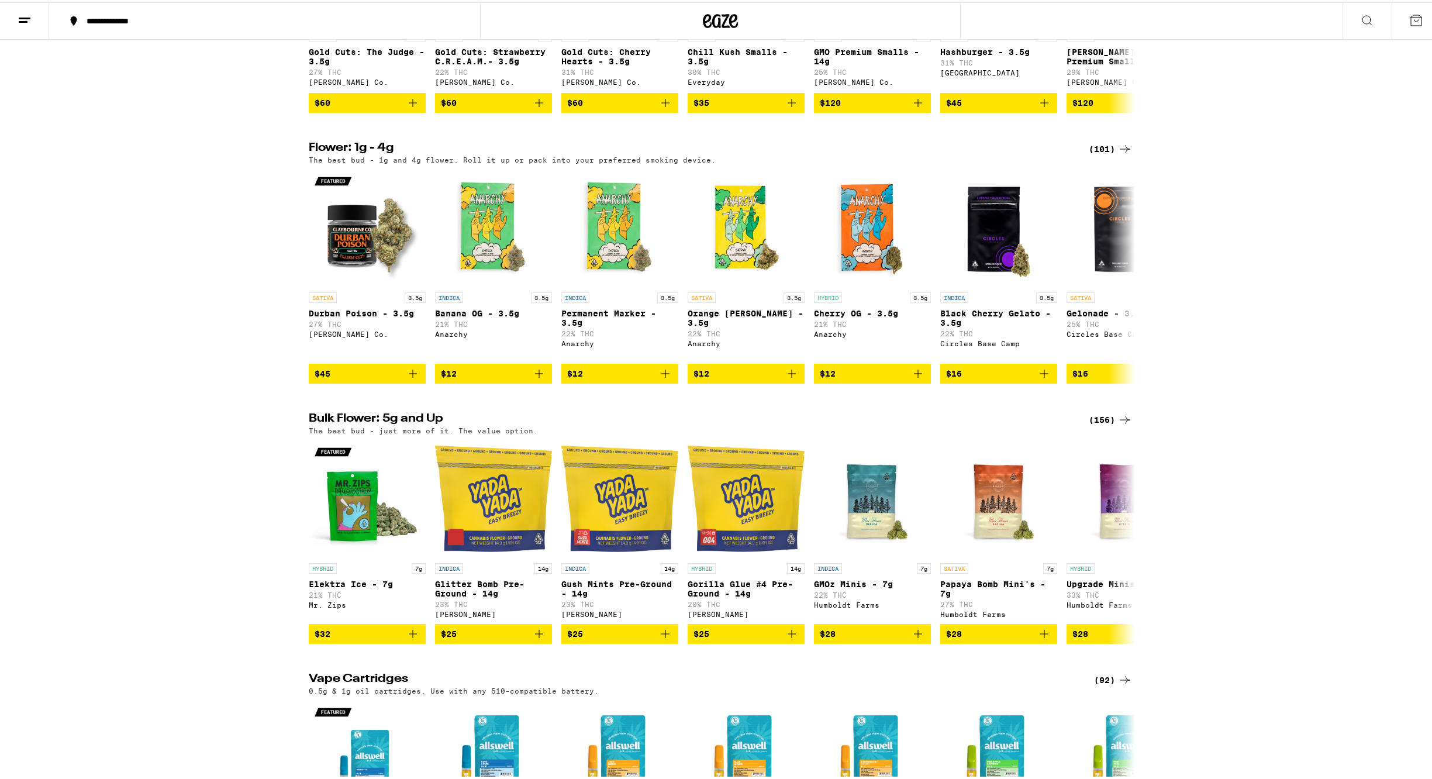
scroll to position [822, 0]
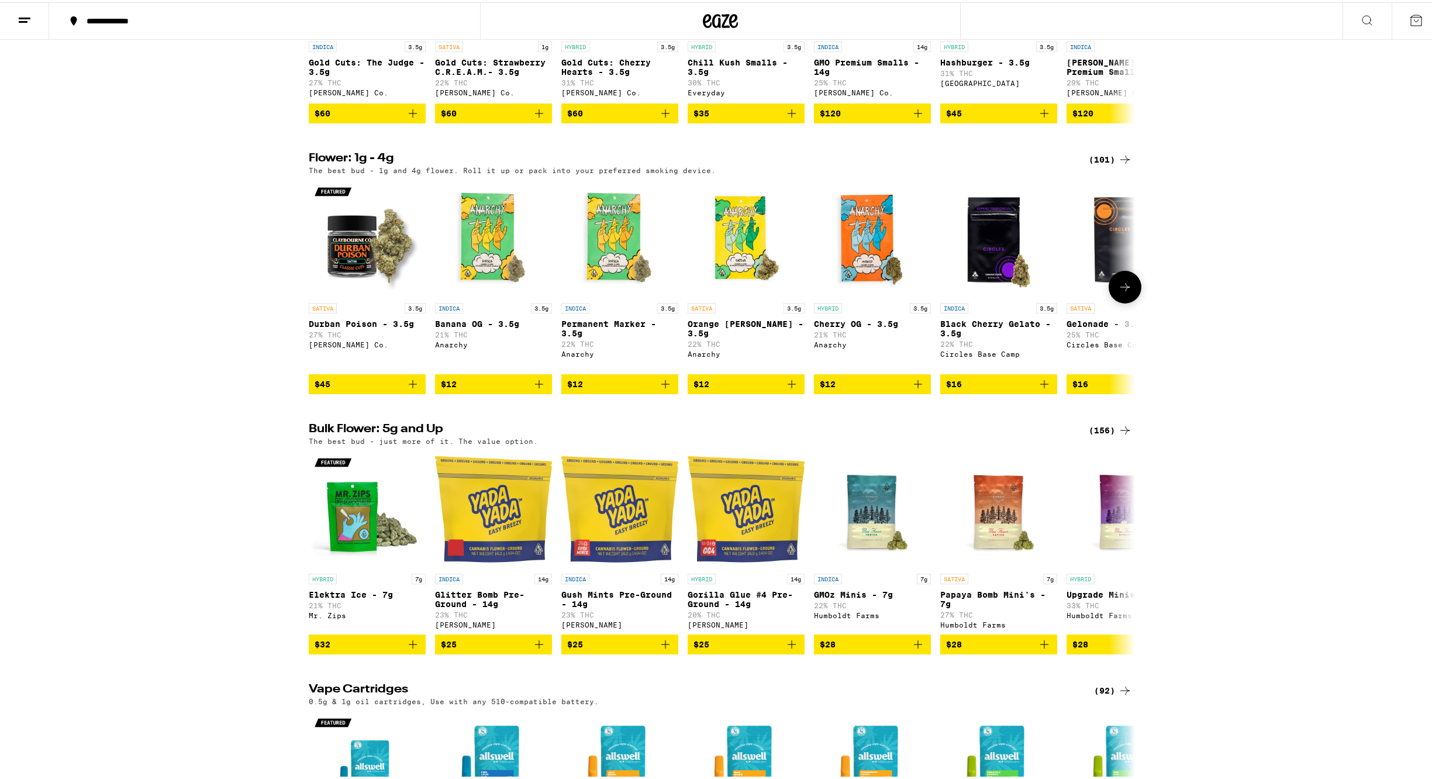
click at [1125, 292] on icon at bounding box center [1125, 285] width 14 height 14
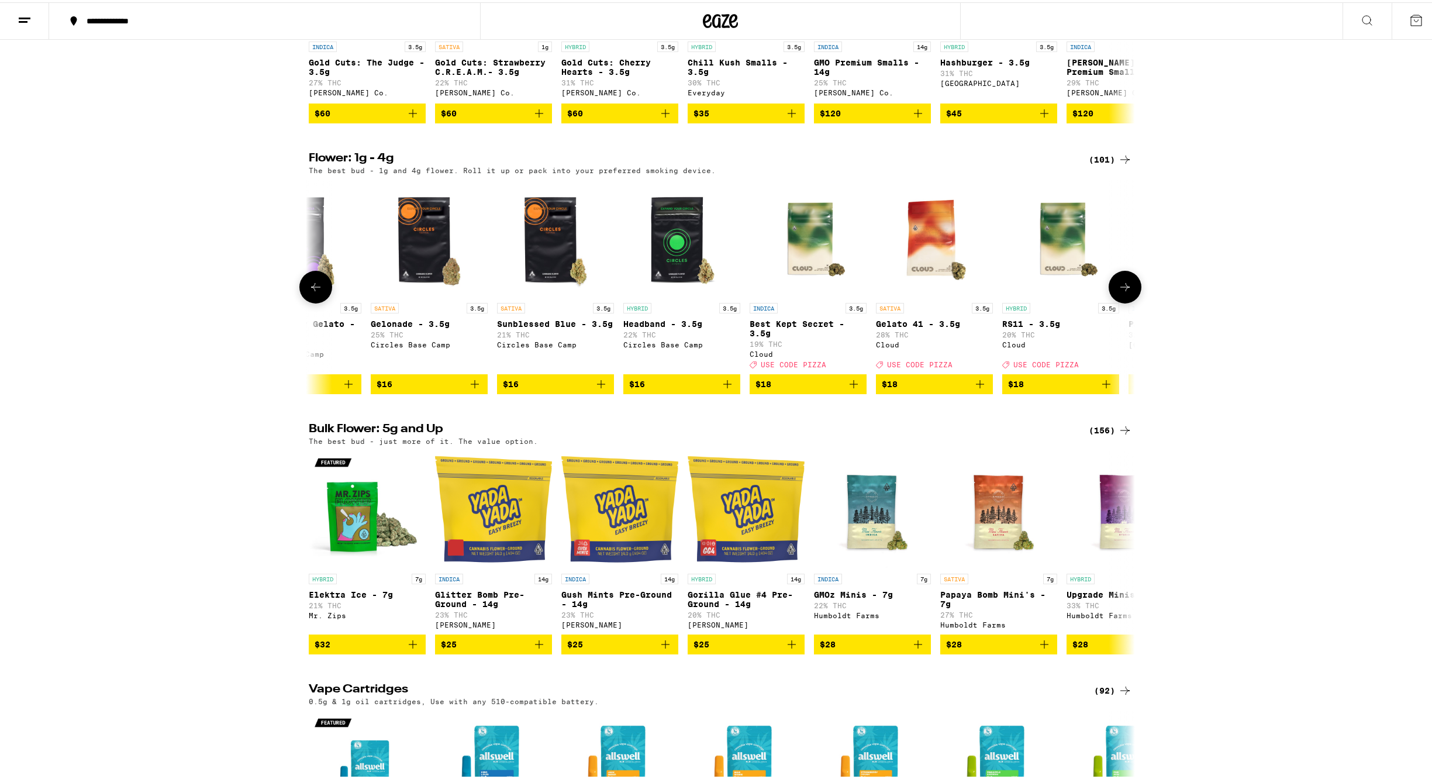
click at [1123, 292] on icon at bounding box center [1125, 285] width 14 height 14
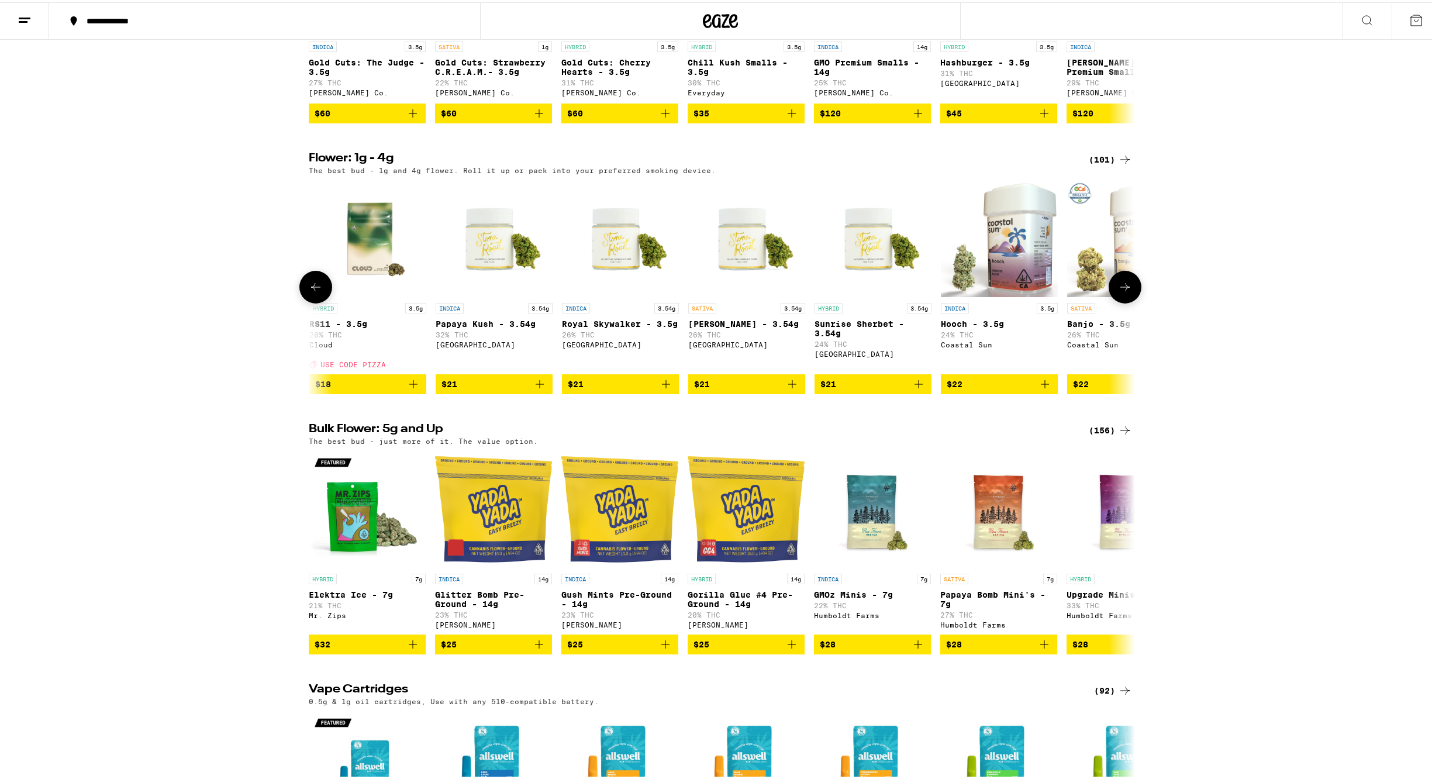
scroll to position [0, 1391]
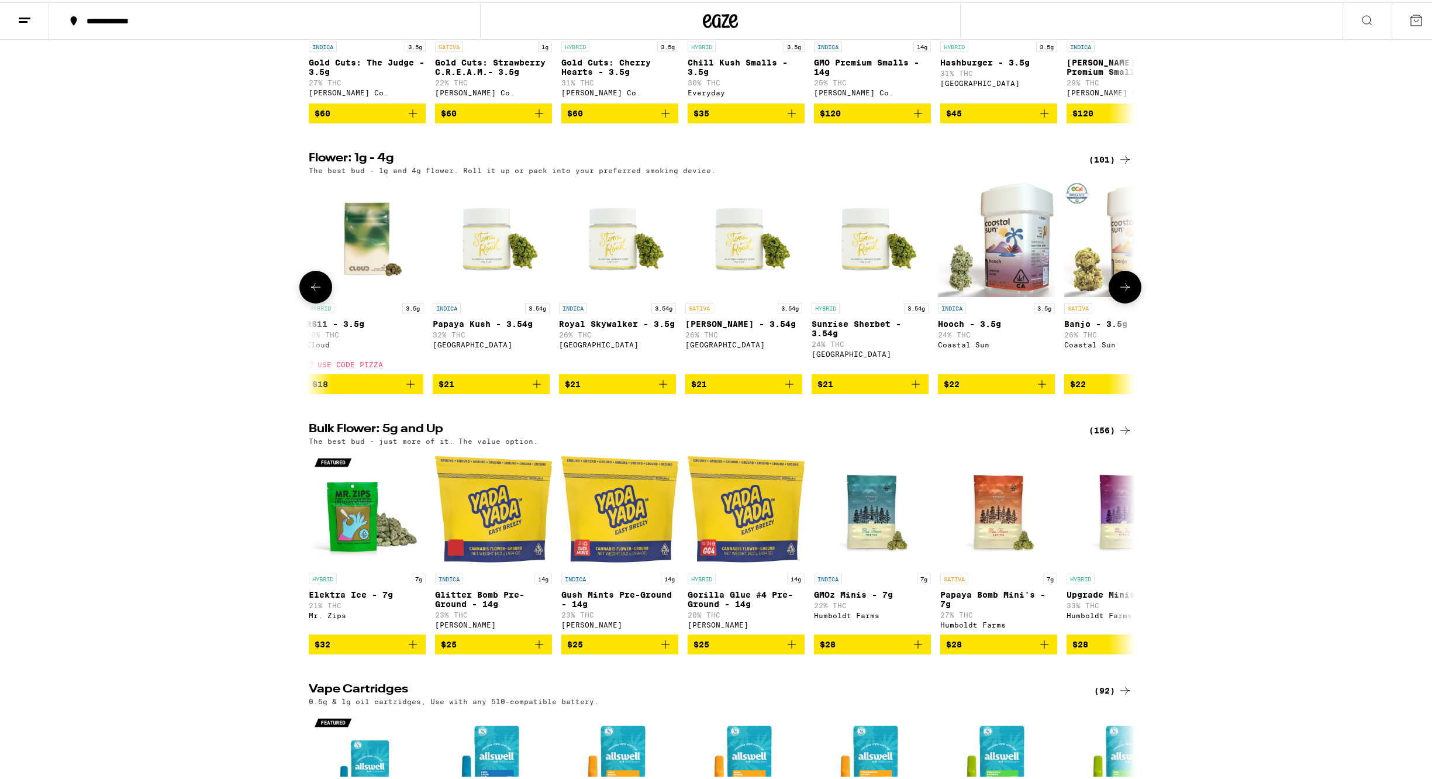
click at [1123, 292] on icon at bounding box center [1125, 285] width 14 height 14
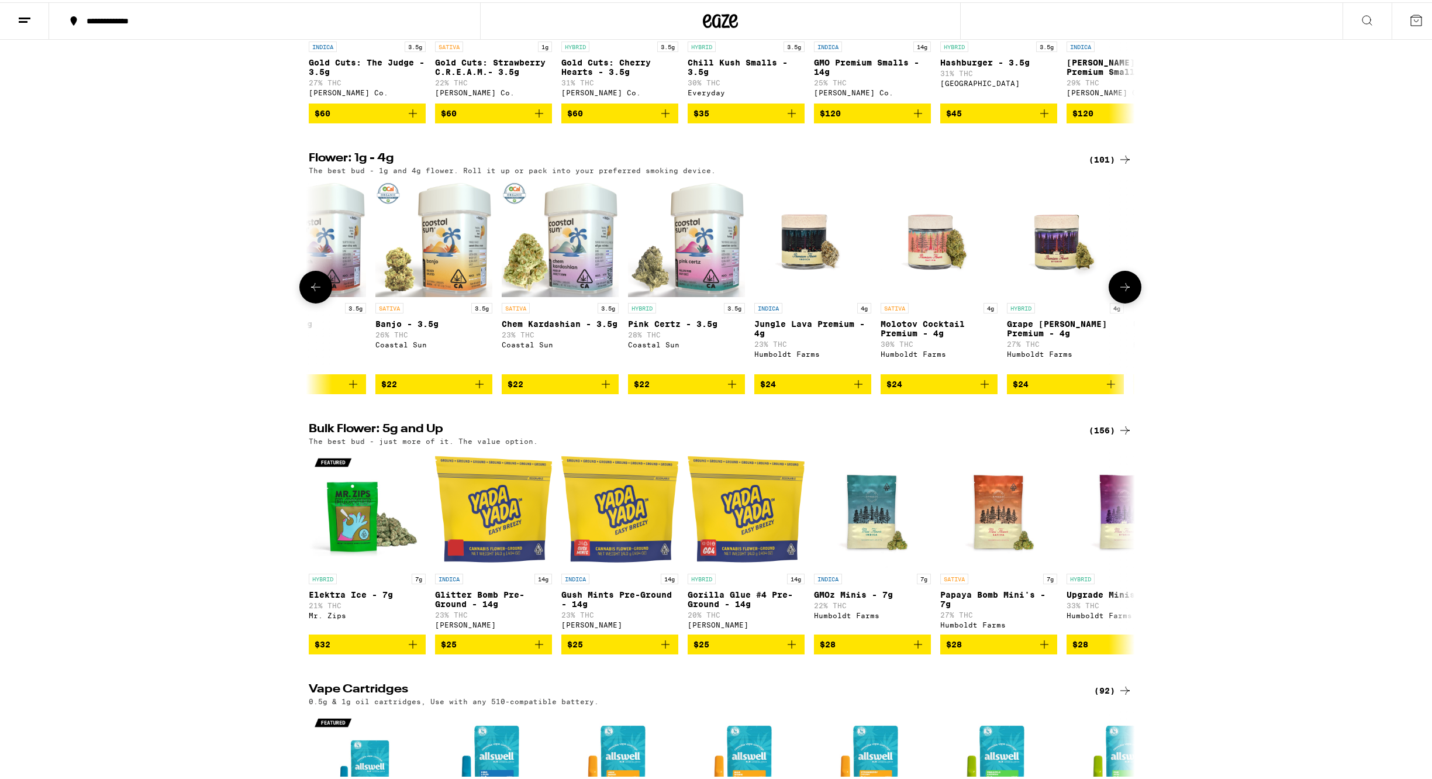
scroll to position [0, 2087]
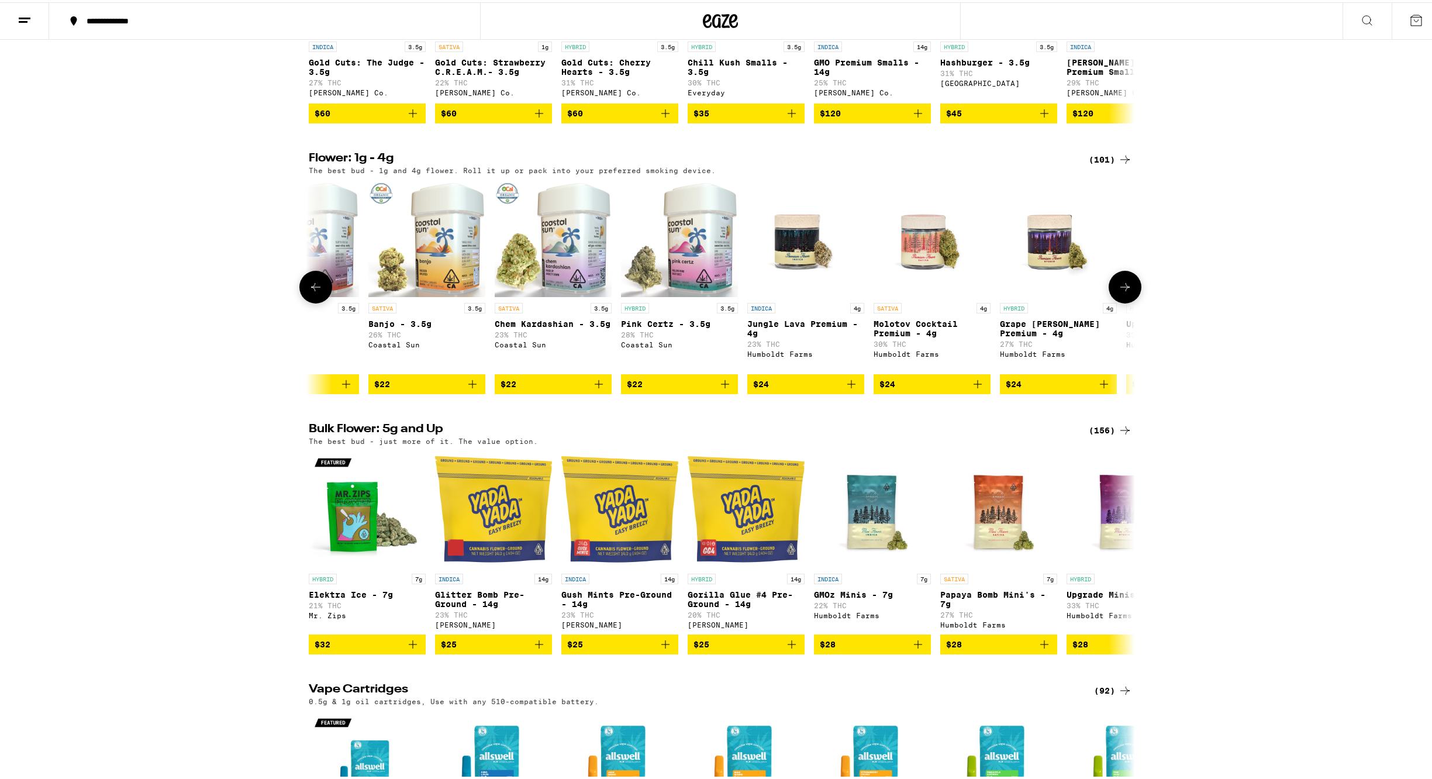
click at [1123, 292] on icon at bounding box center [1125, 285] width 14 height 14
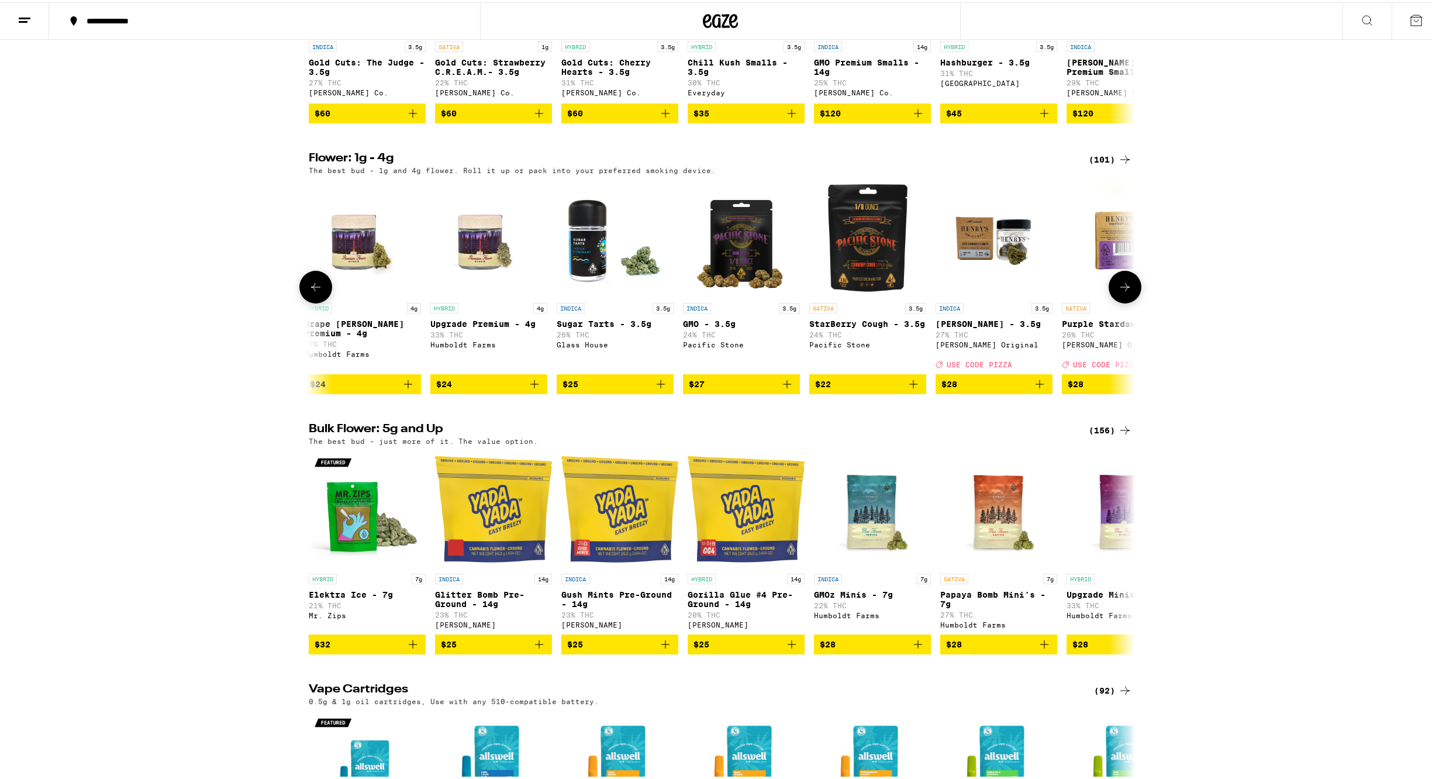
click at [1123, 289] on icon at bounding box center [1124, 285] width 9 height 8
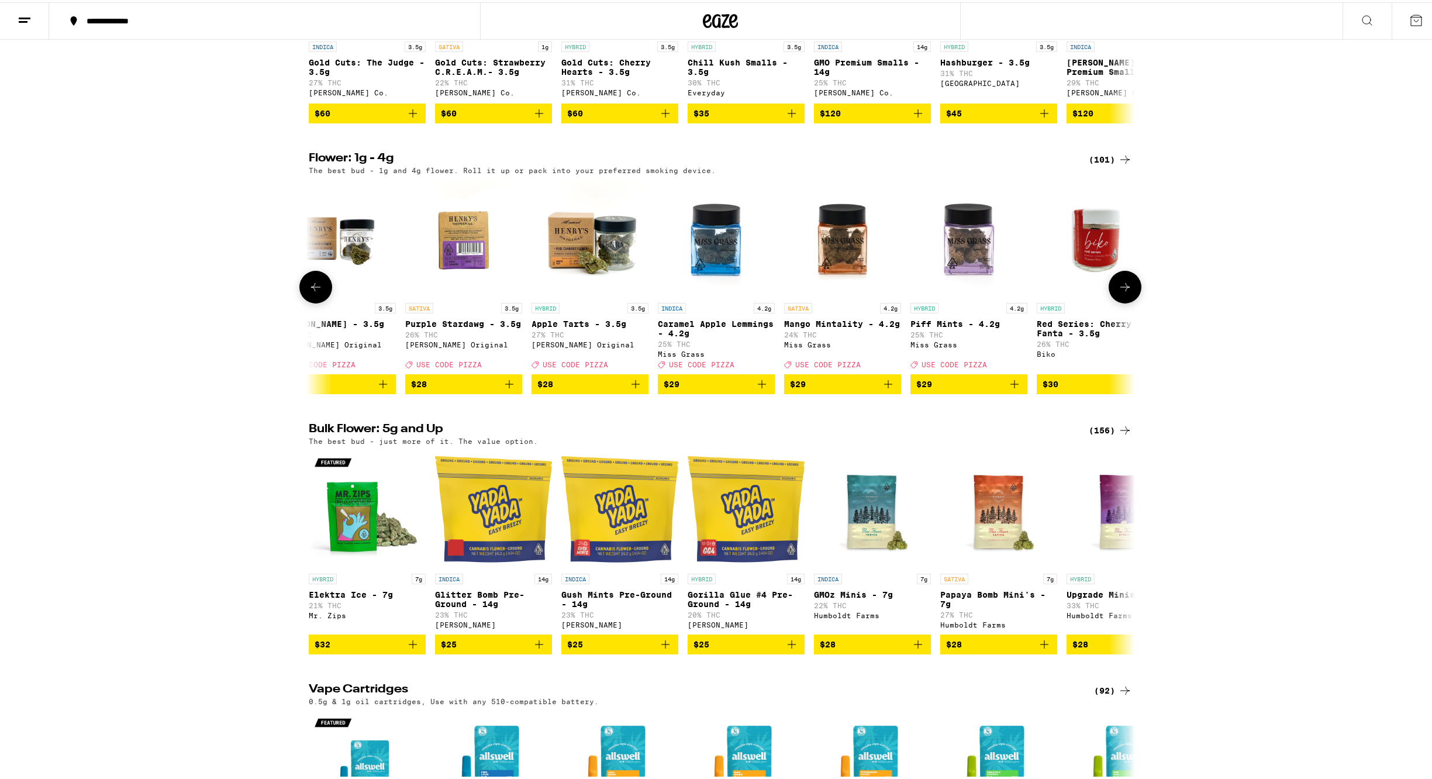
scroll to position [0, 3478]
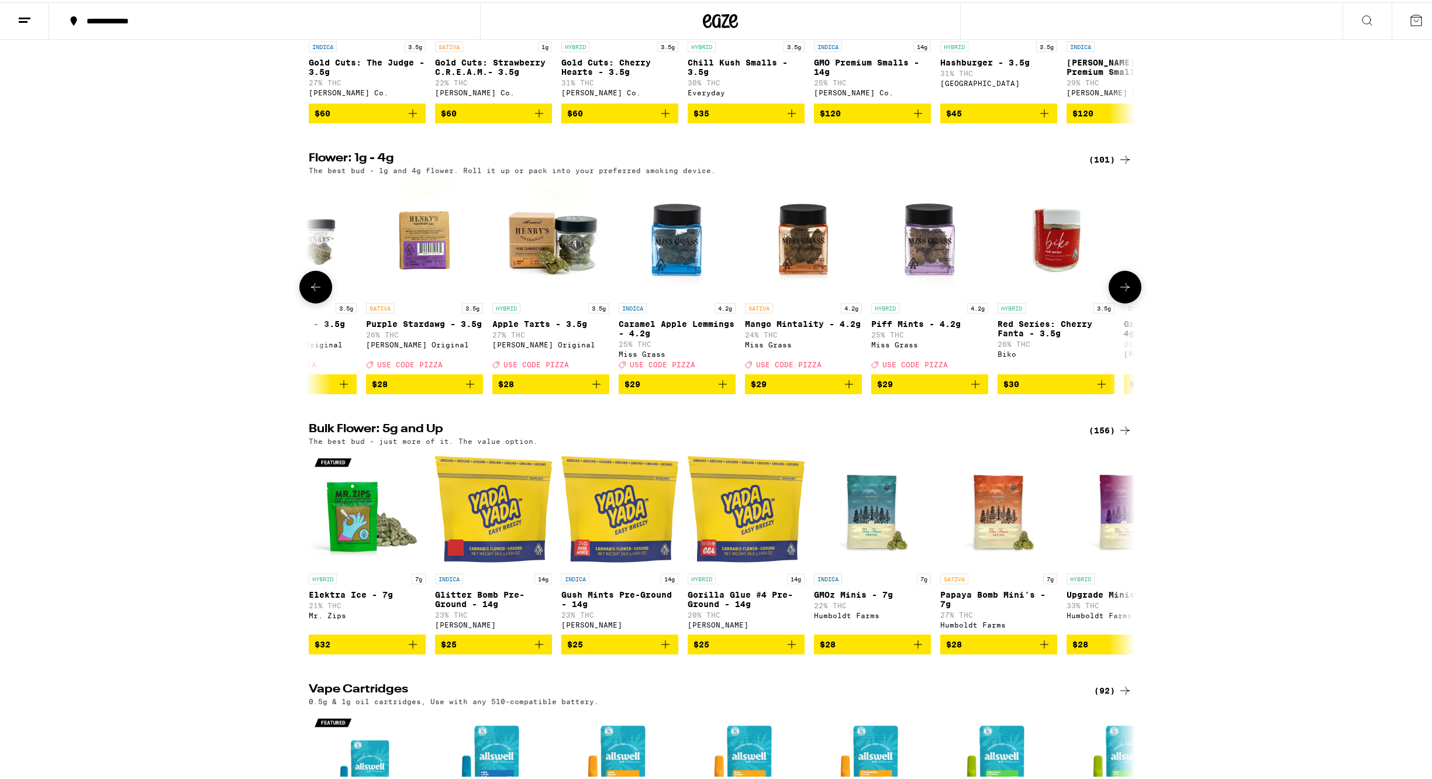
click at [1122, 289] on icon at bounding box center [1124, 285] width 9 height 8
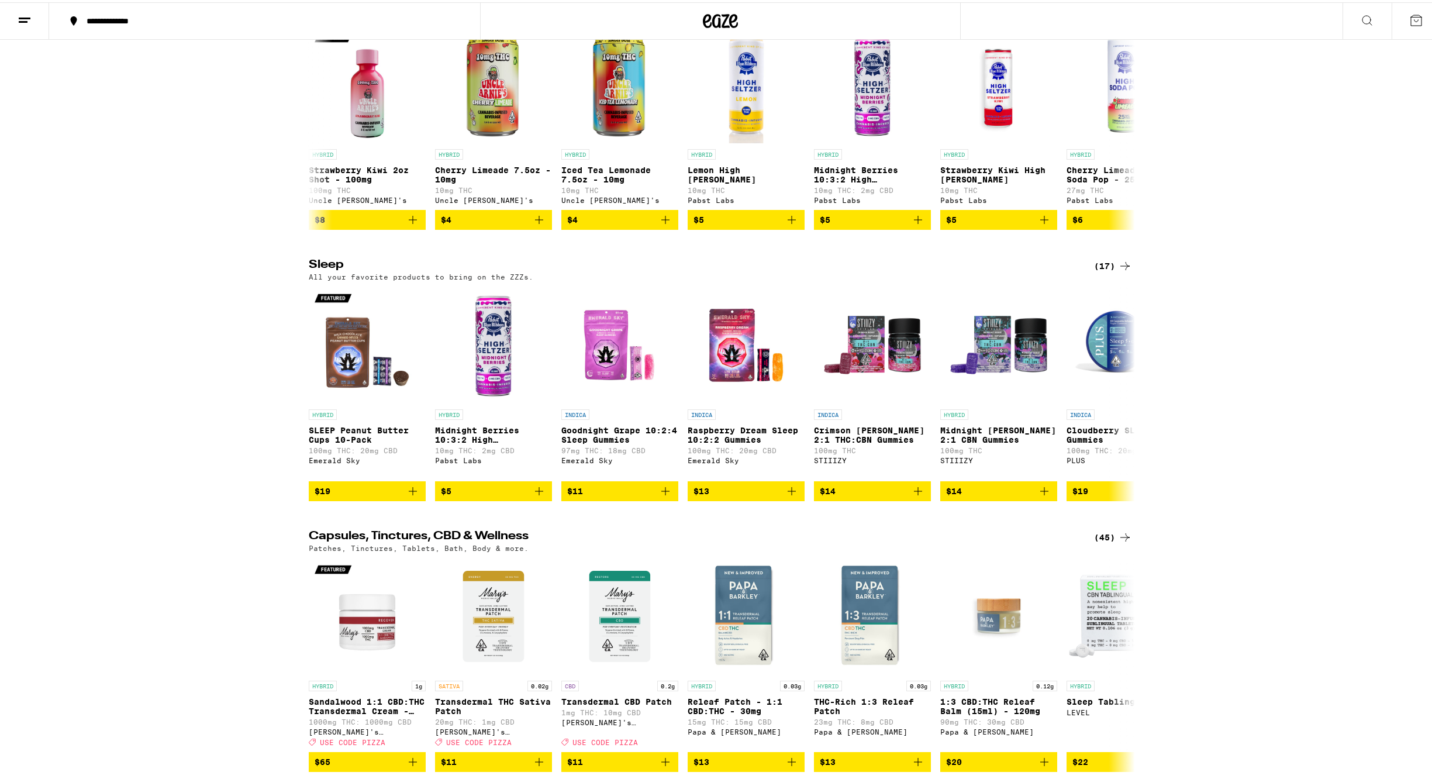
scroll to position [0, 0]
